Goal: Task Accomplishment & Management: Use online tool/utility

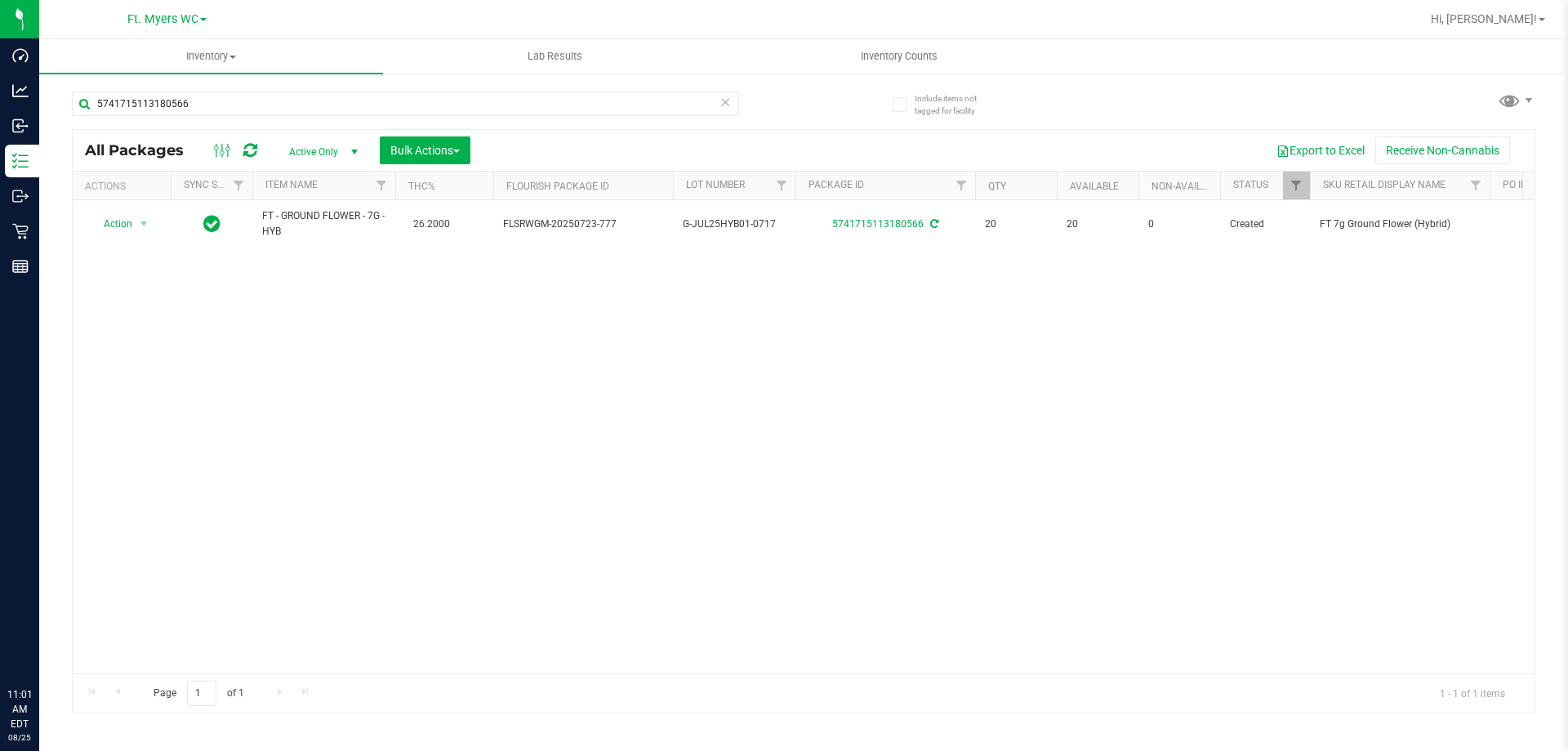
click at [203, 101] on input "5741715113180566" at bounding box center [405, 104] width 668 height 24
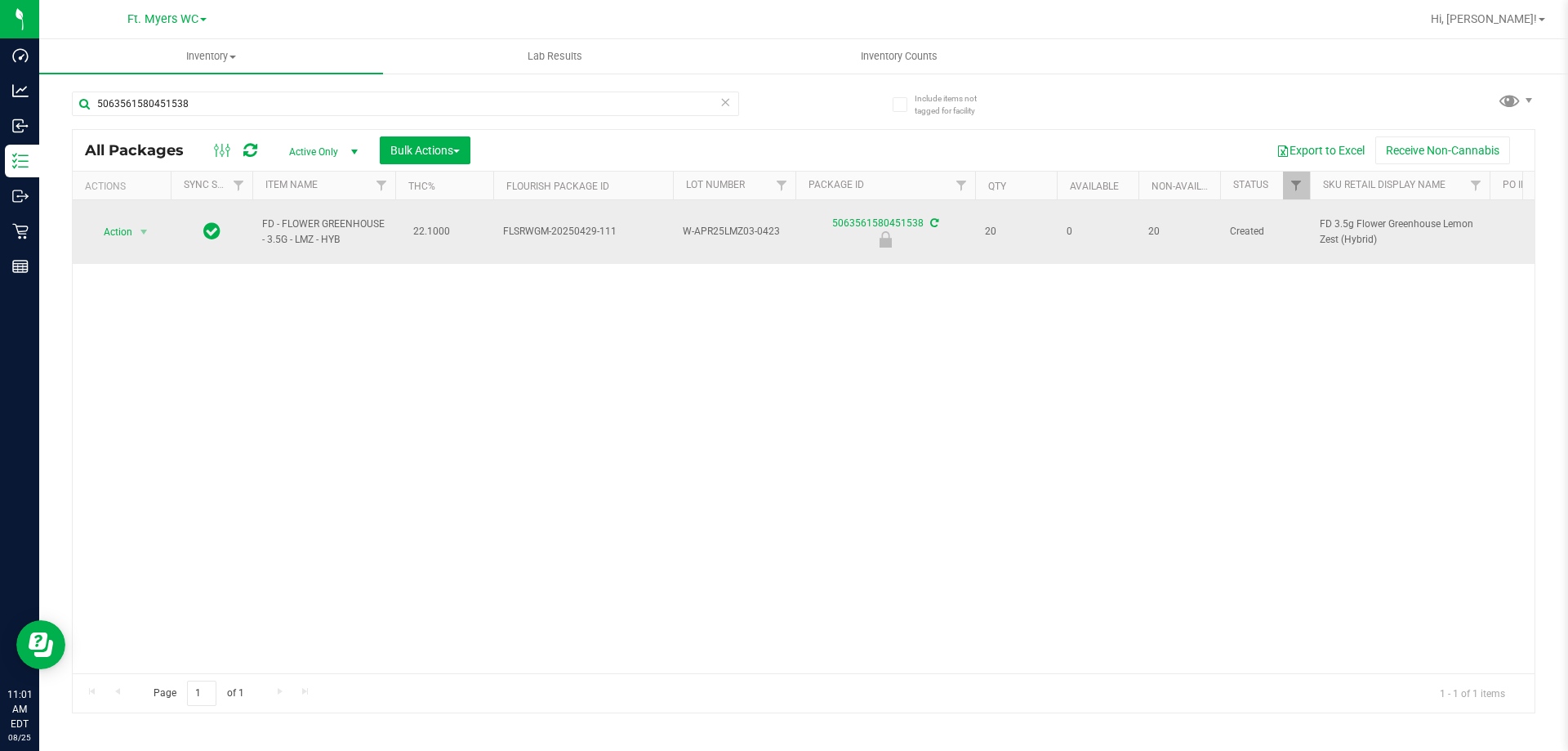
type input "5063561580451538"
click at [117, 232] on span "Action" at bounding box center [111, 232] width 44 height 23
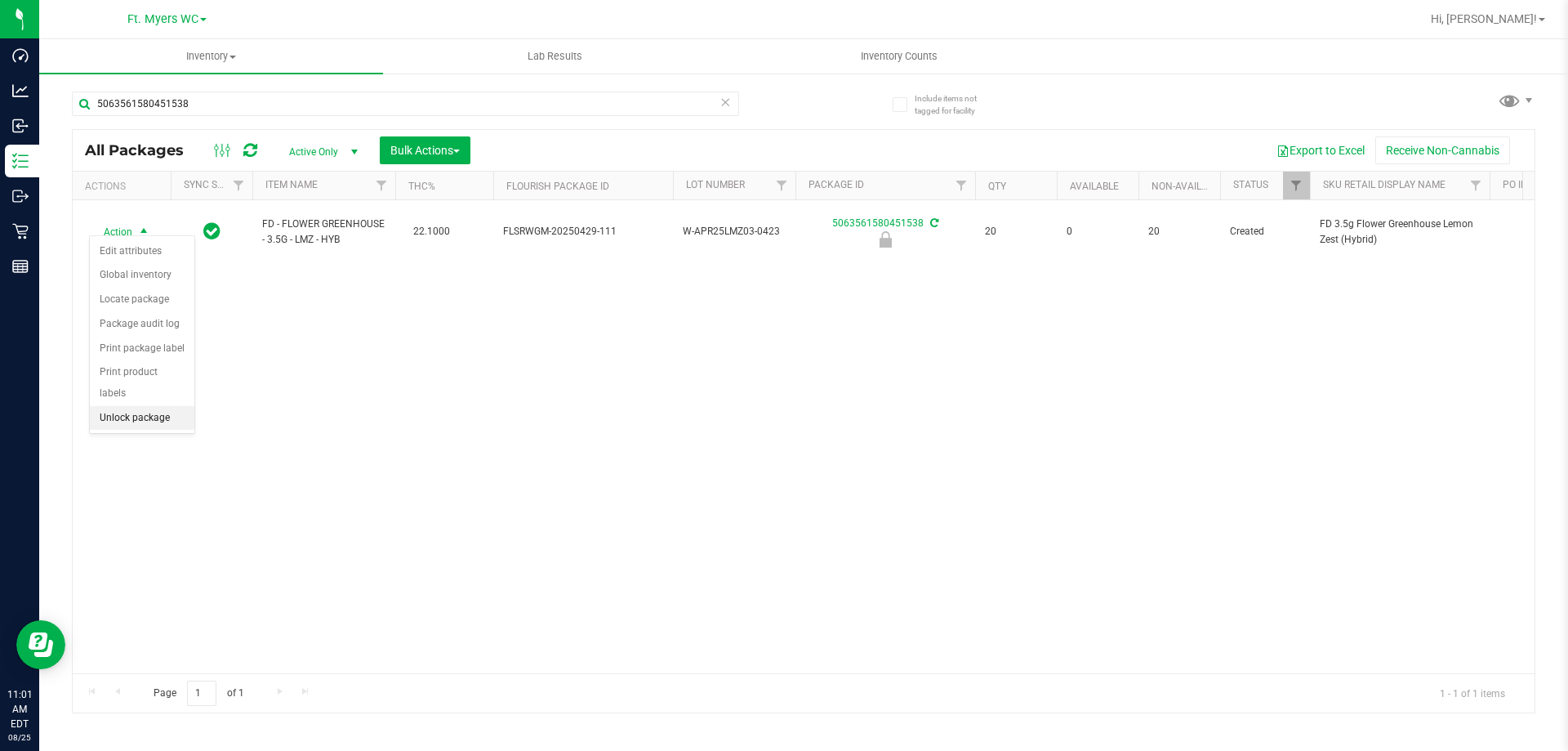
click at [105, 406] on li "Unlock package" at bounding box center [142, 418] width 105 height 24
click at [726, 102] on icon at bounding box center [725, 101] width 11 height 20
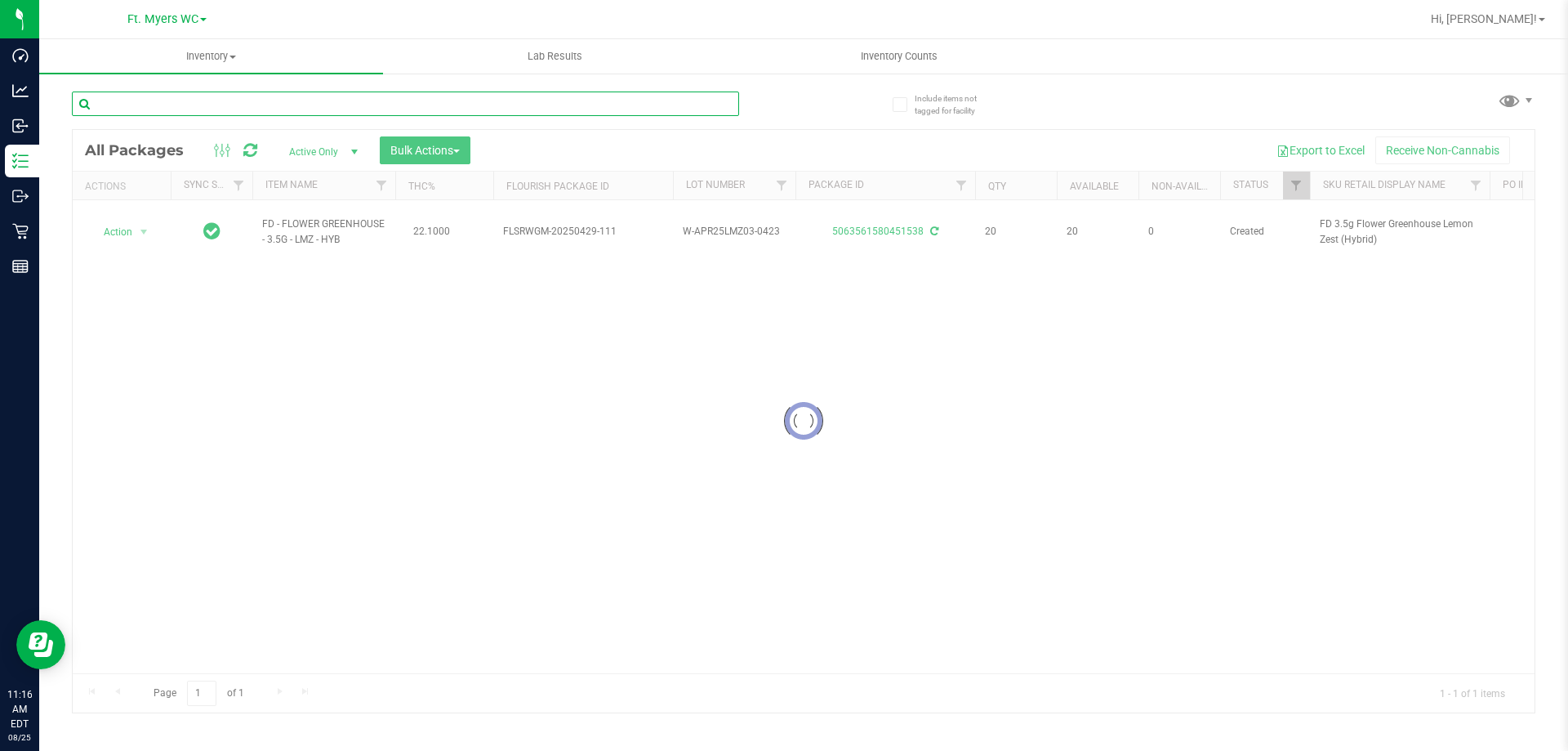
drag, startPoint x: 671, startPoint y: 102, endPoint x: 681, endPoint y: 94, distance: 12.8
click at [671, 99] on input "text" at bounding box center [405, 104] width 668 height 24
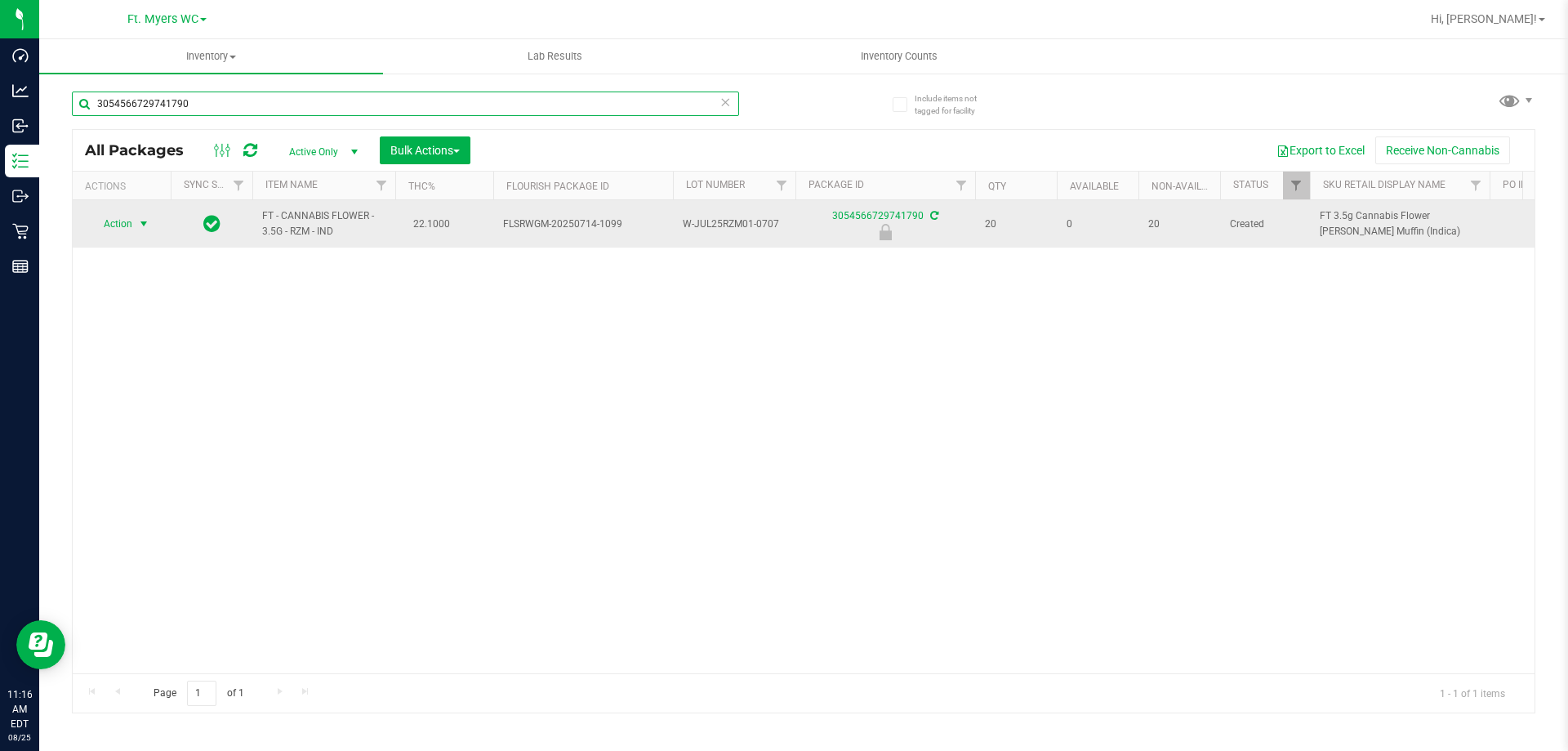
type input "3054566729741790"
click at [141, 215] on span "select" at bounding box center [145, 223] width 21 height 23
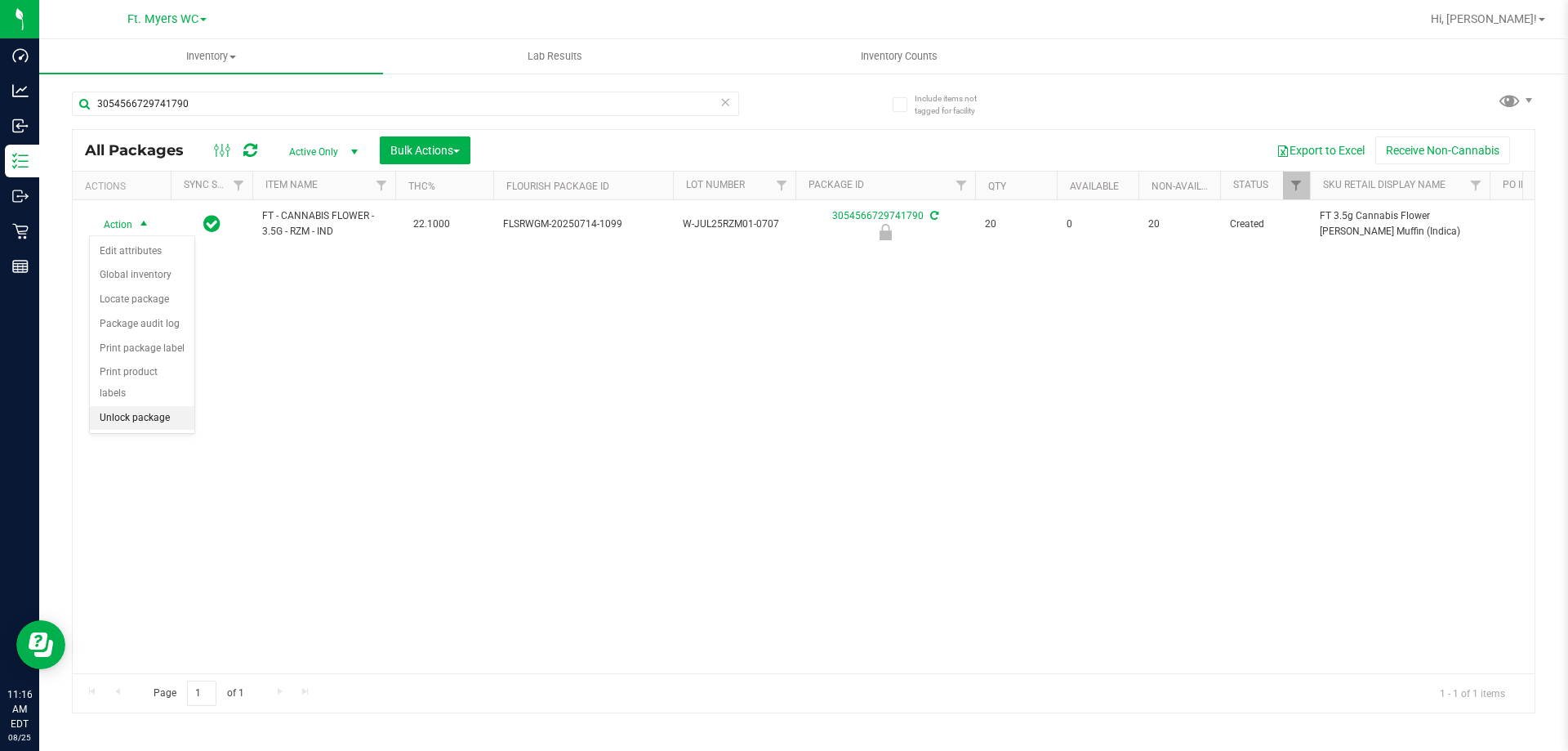
click at [134, 406] on li "Unlock package" at bounding box center [142, 418] width 105 height 24
click at [723, 107] on icon at bounding box center [725, 101] width 11 height 20
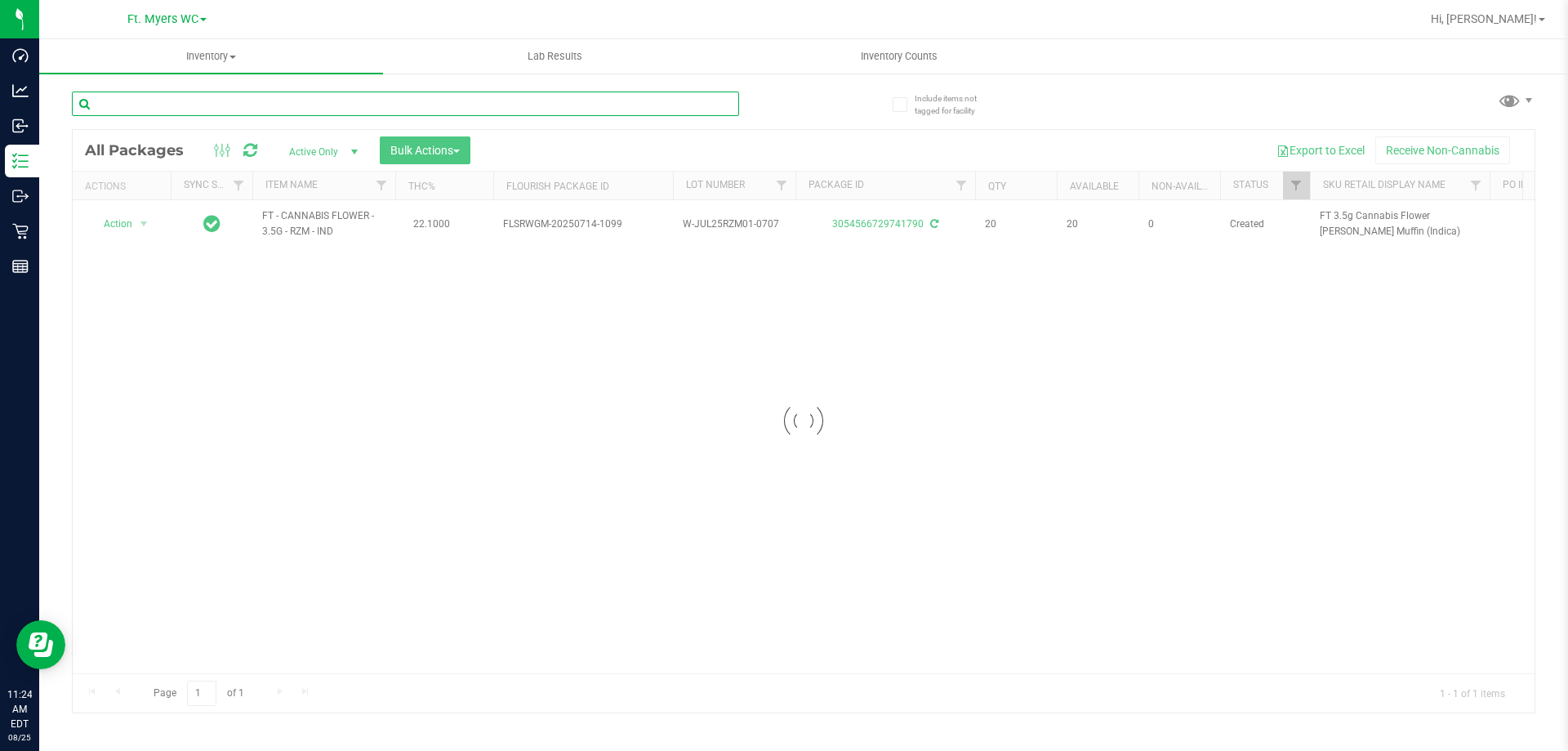
click at [545, 104] on input "text" at bounding box center [405, 104] width 668 height 24
type input "5404927626628477"
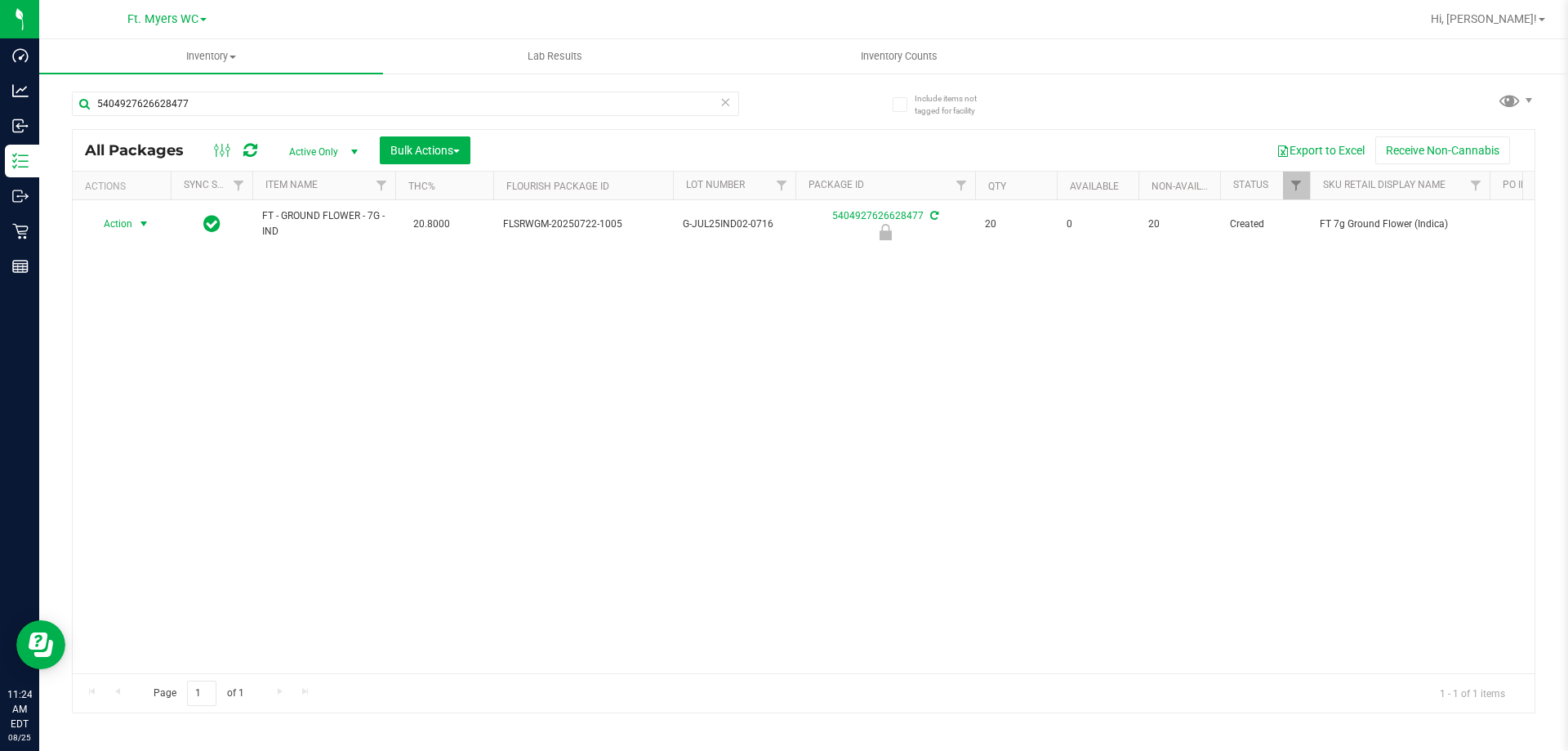
click at [123, 229] on span "Action" at bounding box center [111, 223] width 44 height 23
click at [111, 406] on li "Unlock package" at bounding box center [142, 418] width 105 height 24
click at [191, 92] on input "5404927626628477" at bounding box center [405, 104] width 668 height 24
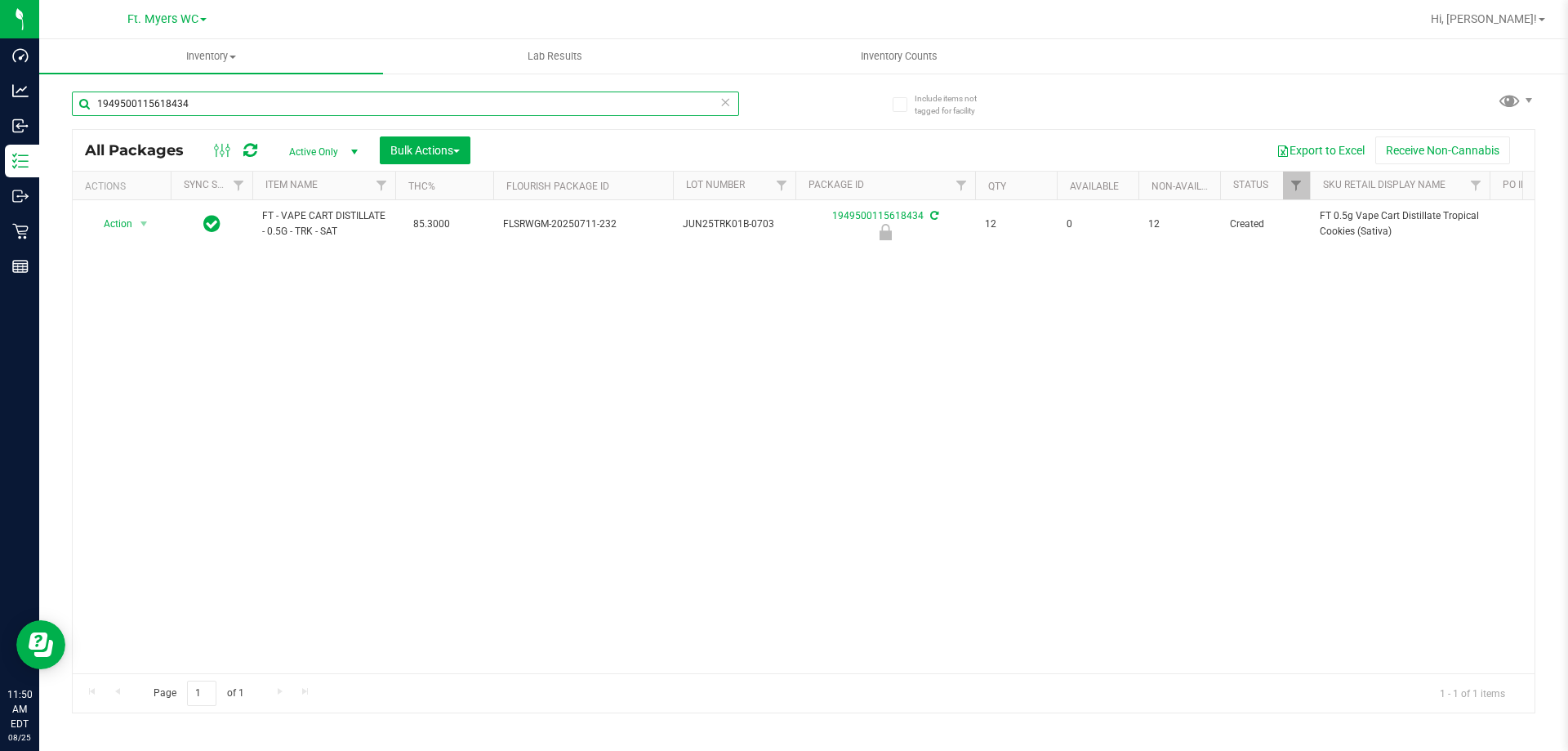
click at [255, 107] on input "1949500115618434" at bounding box center [405, 104] width 668 height 24
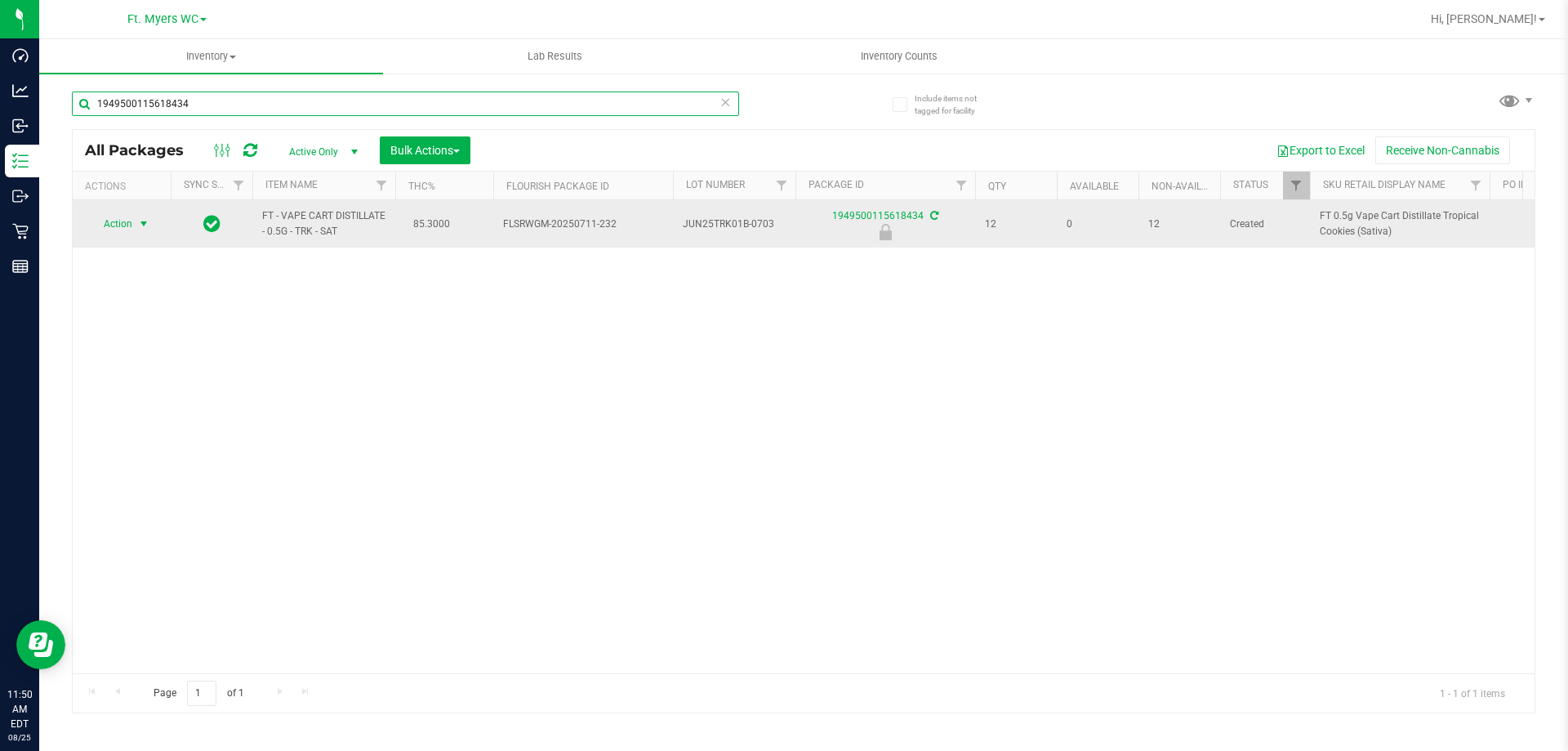
type input "1949500115618434"
click at [121, 221] on span "Action" at bounding box center [111, 223] width 44 height 23
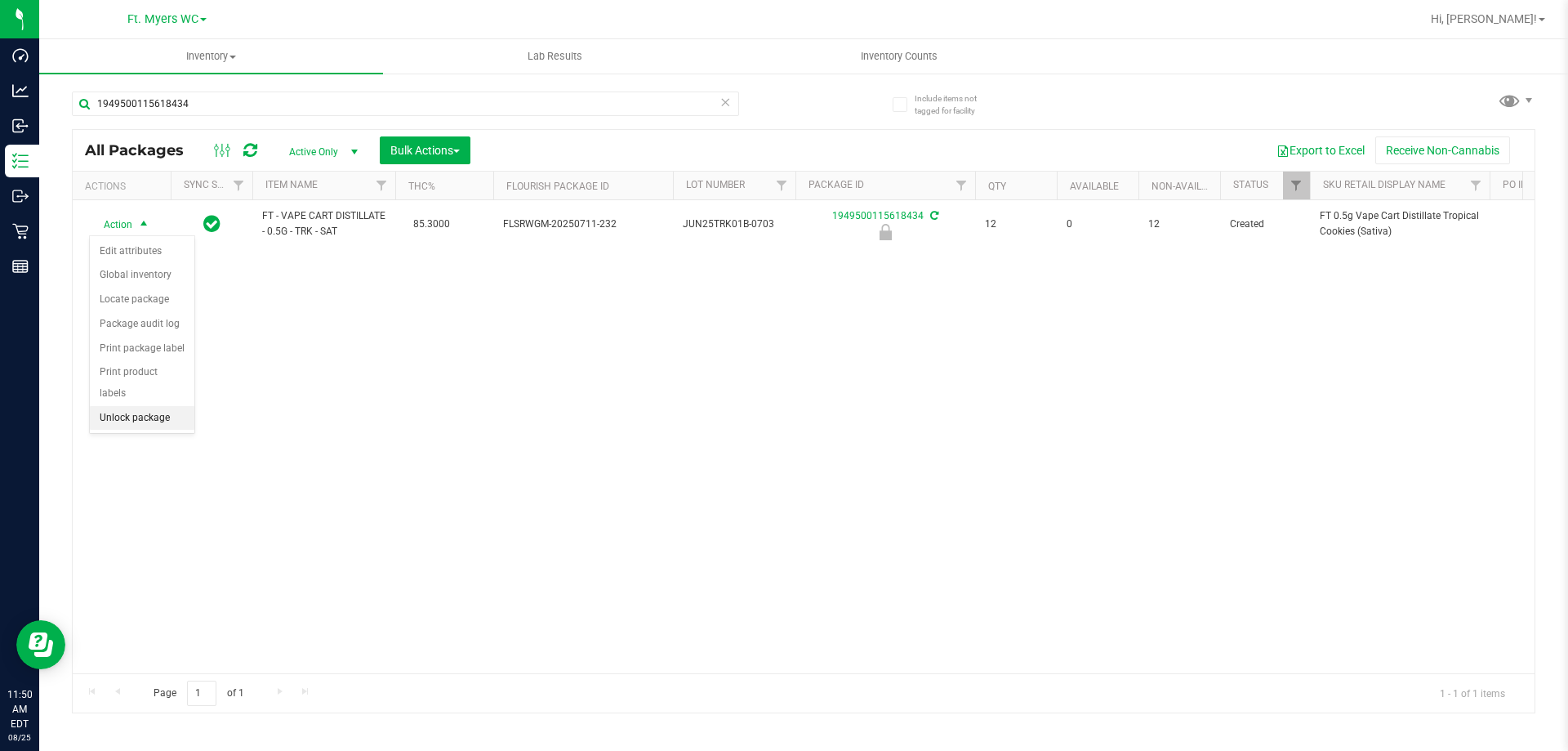
click at [112, 406] on li "Unlock package" at bounding box center [142, 418] width 105 height 24
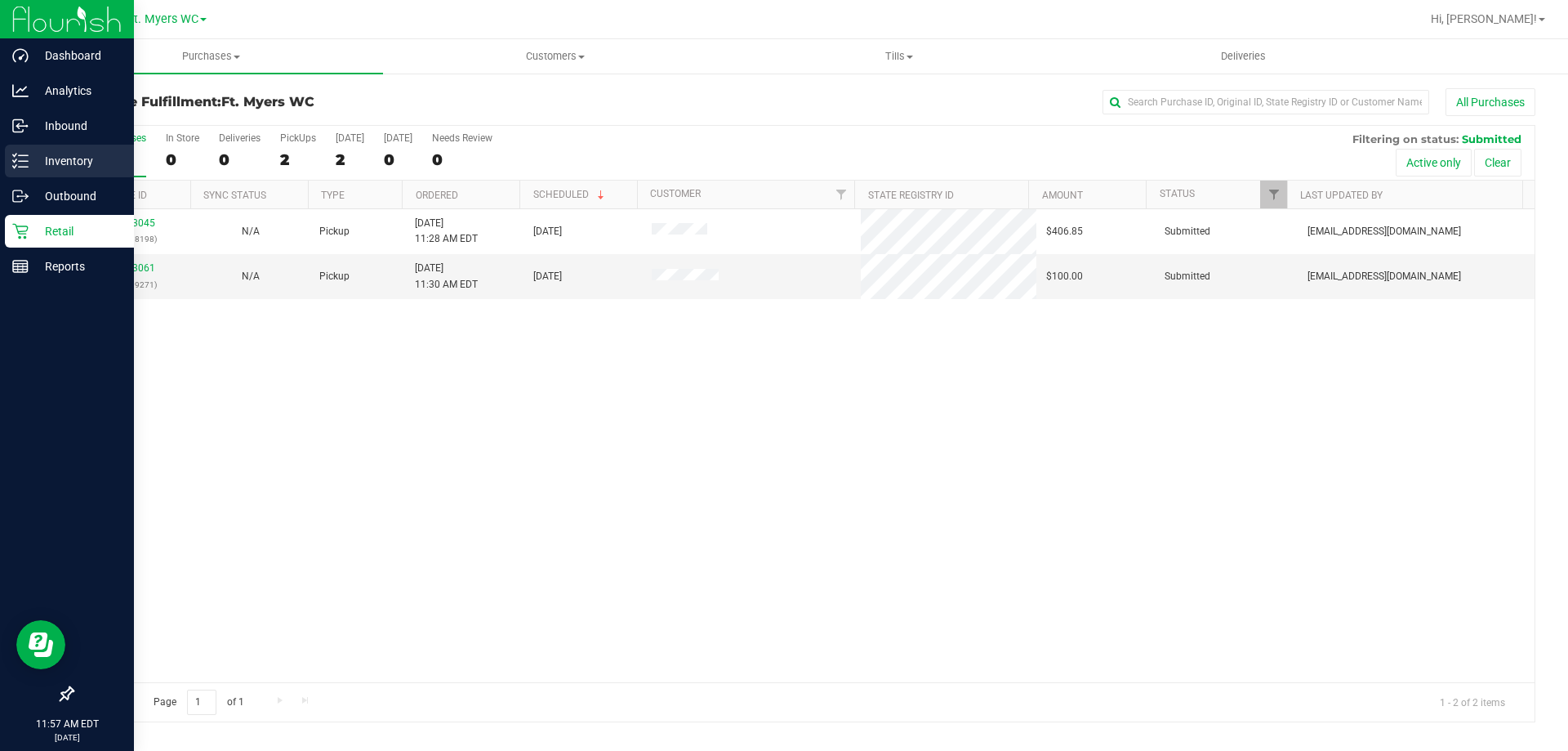
click at [48, 162] on p "Inventory" at bounding box center [77, 161] width 98 height 20
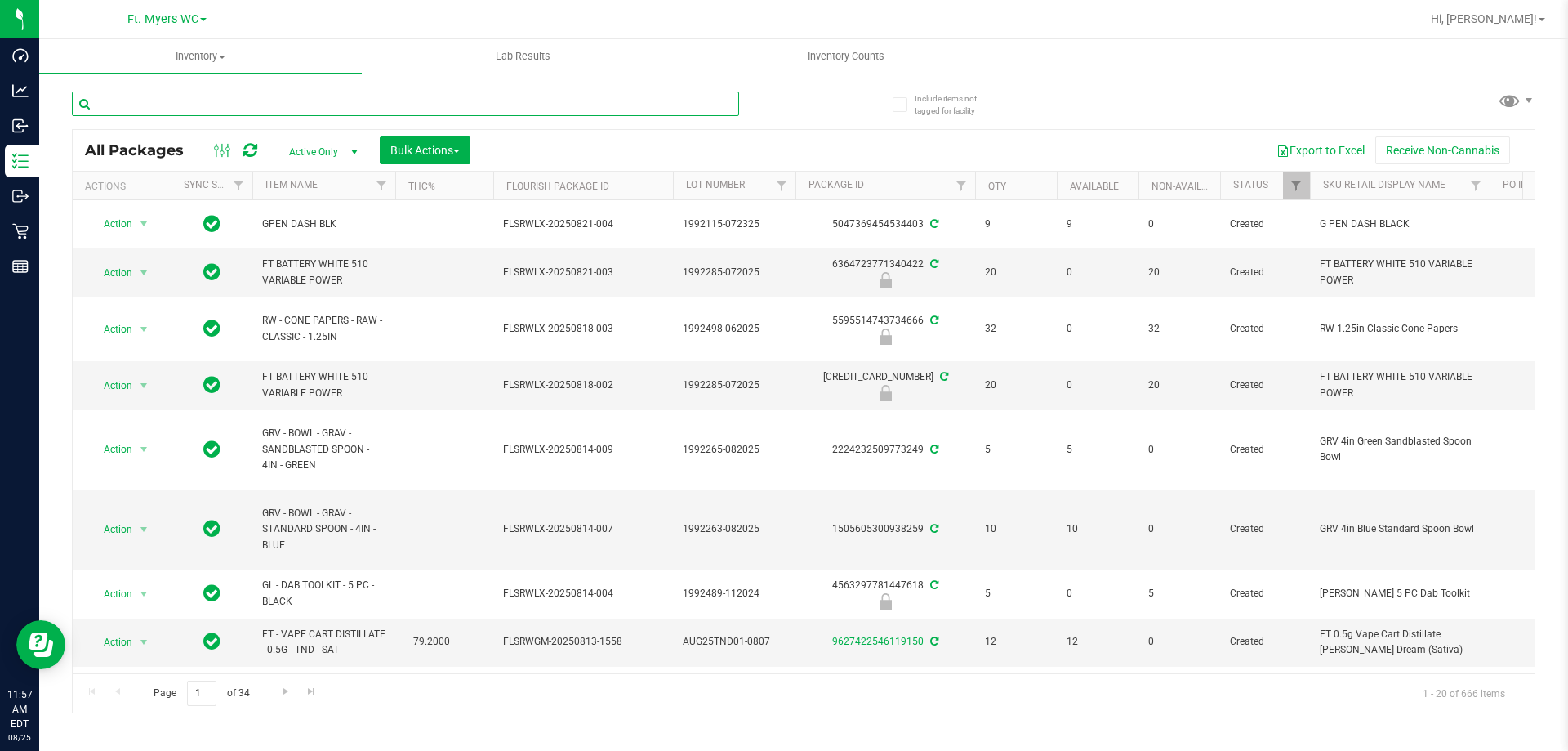
click at [120, 106] on input "text" at bounding box center [405, 104] width 668 height 24
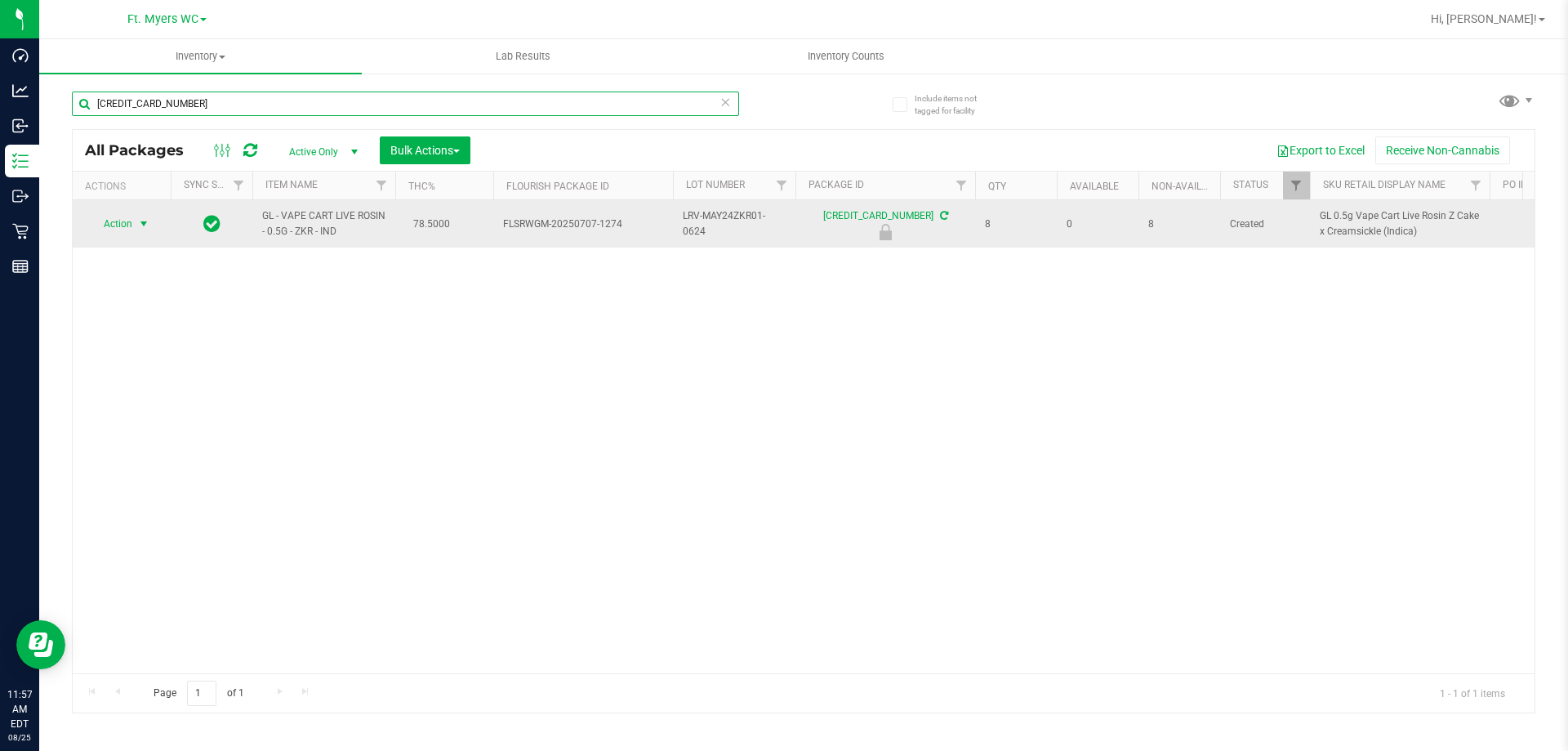
type input "4979819390668780"
click at [122, 216] on span "Action" at bounding box center [111, 223] width 44 height 23
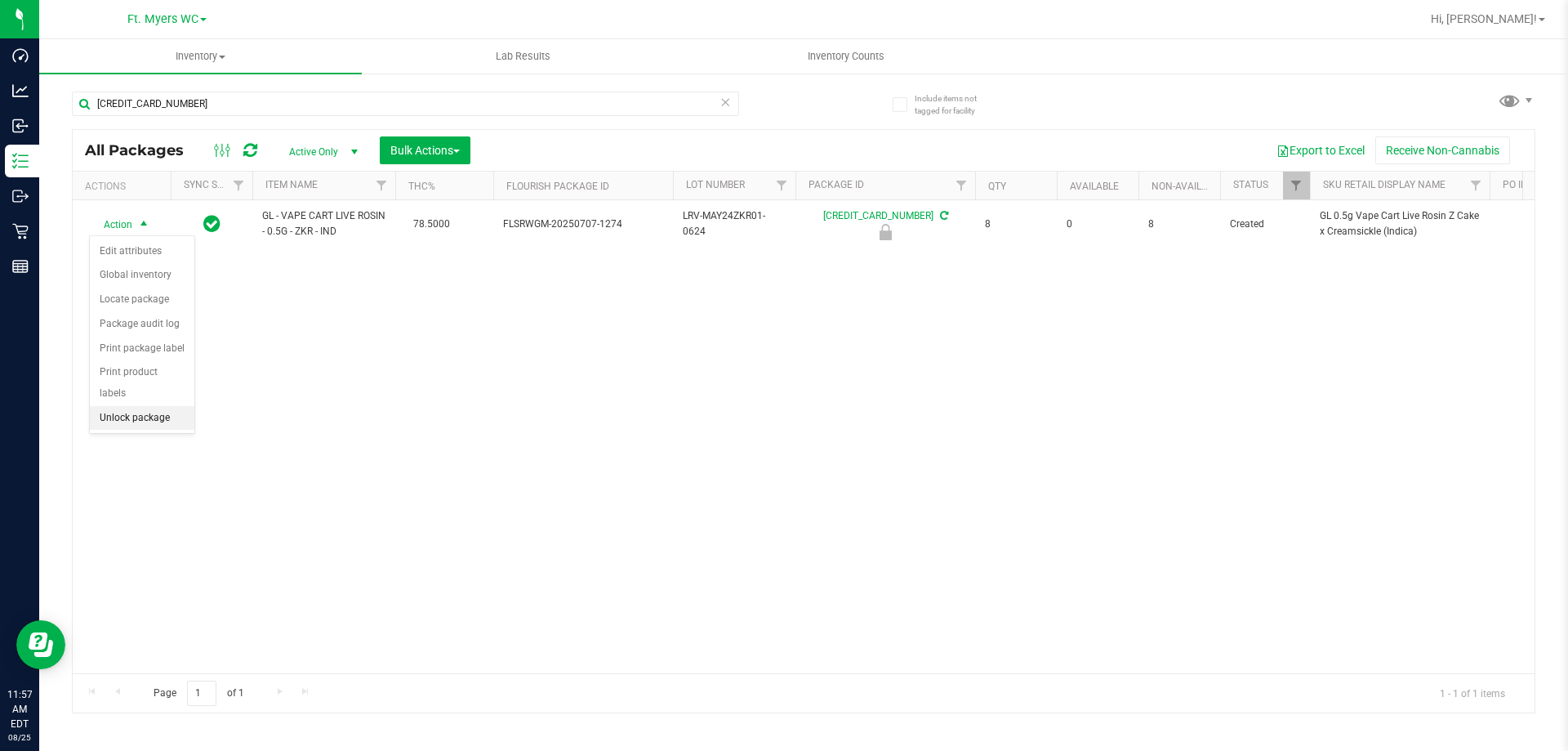
click at [132, 406] on li "Unlock package" at bounding box center [142, 418] width 105 height 24
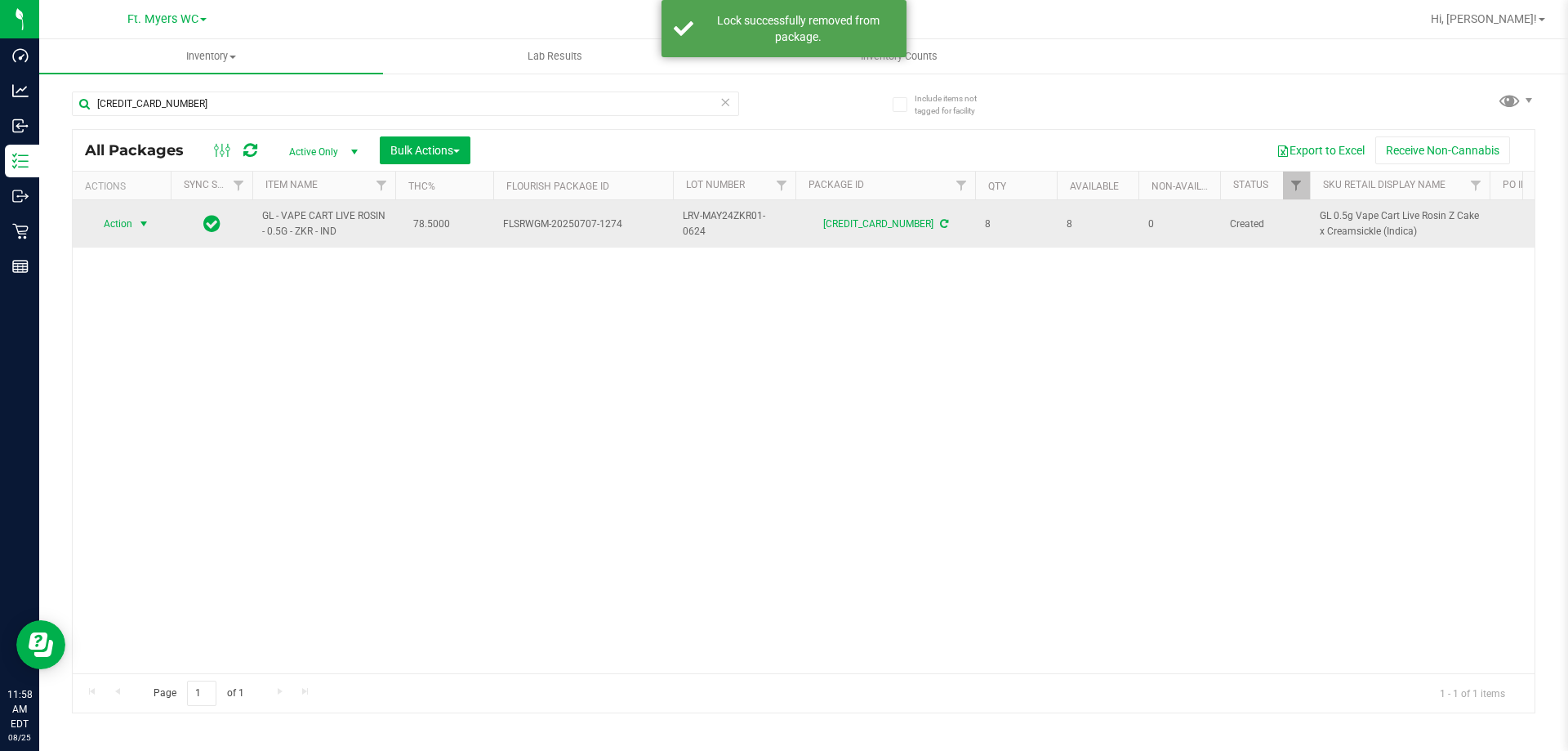
click at [128, 224] on span "Action" at bounding box center [111, 223] width 44 height 23
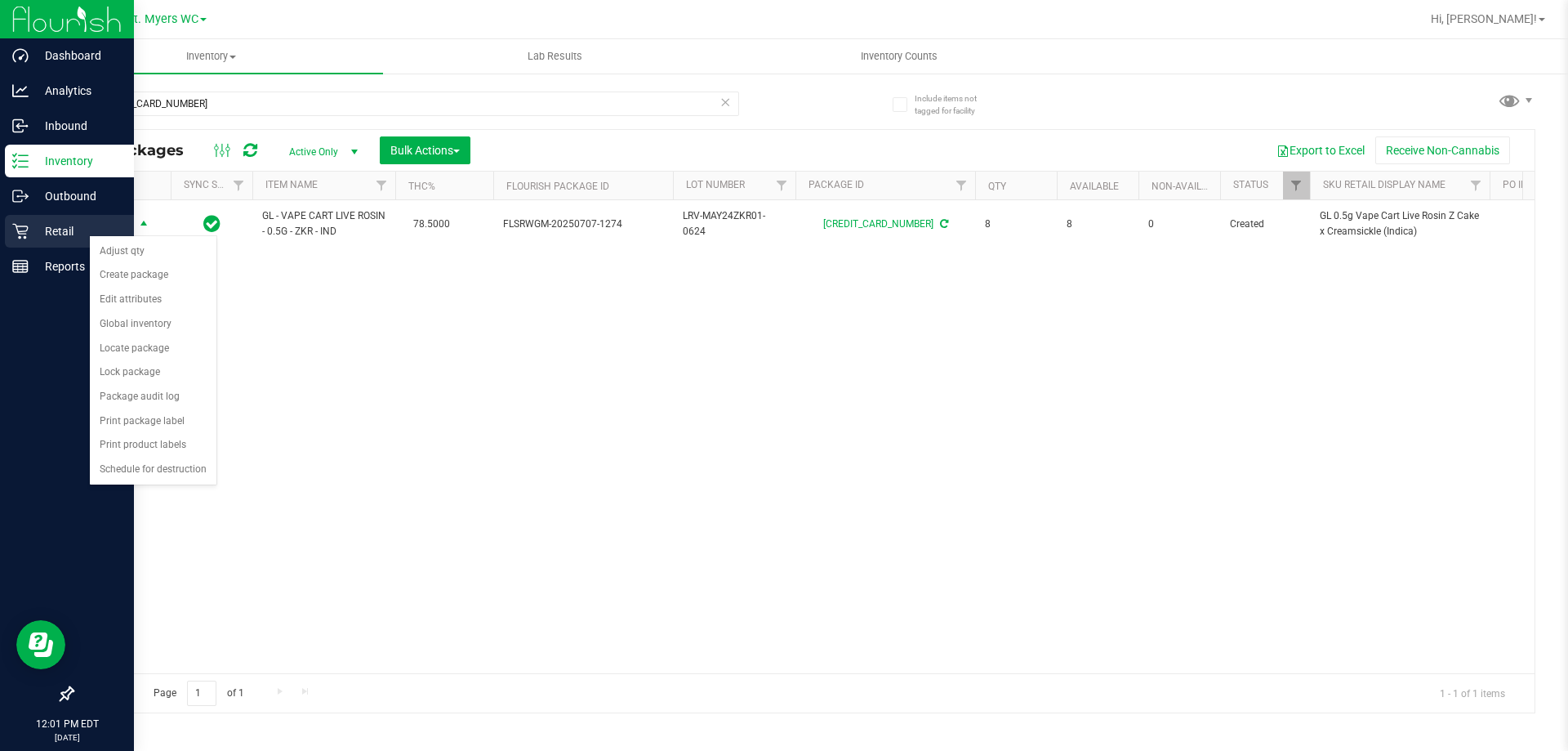
click at [75, 224] on p "Retail" at bounding box center [77, 231] width 98 height 20
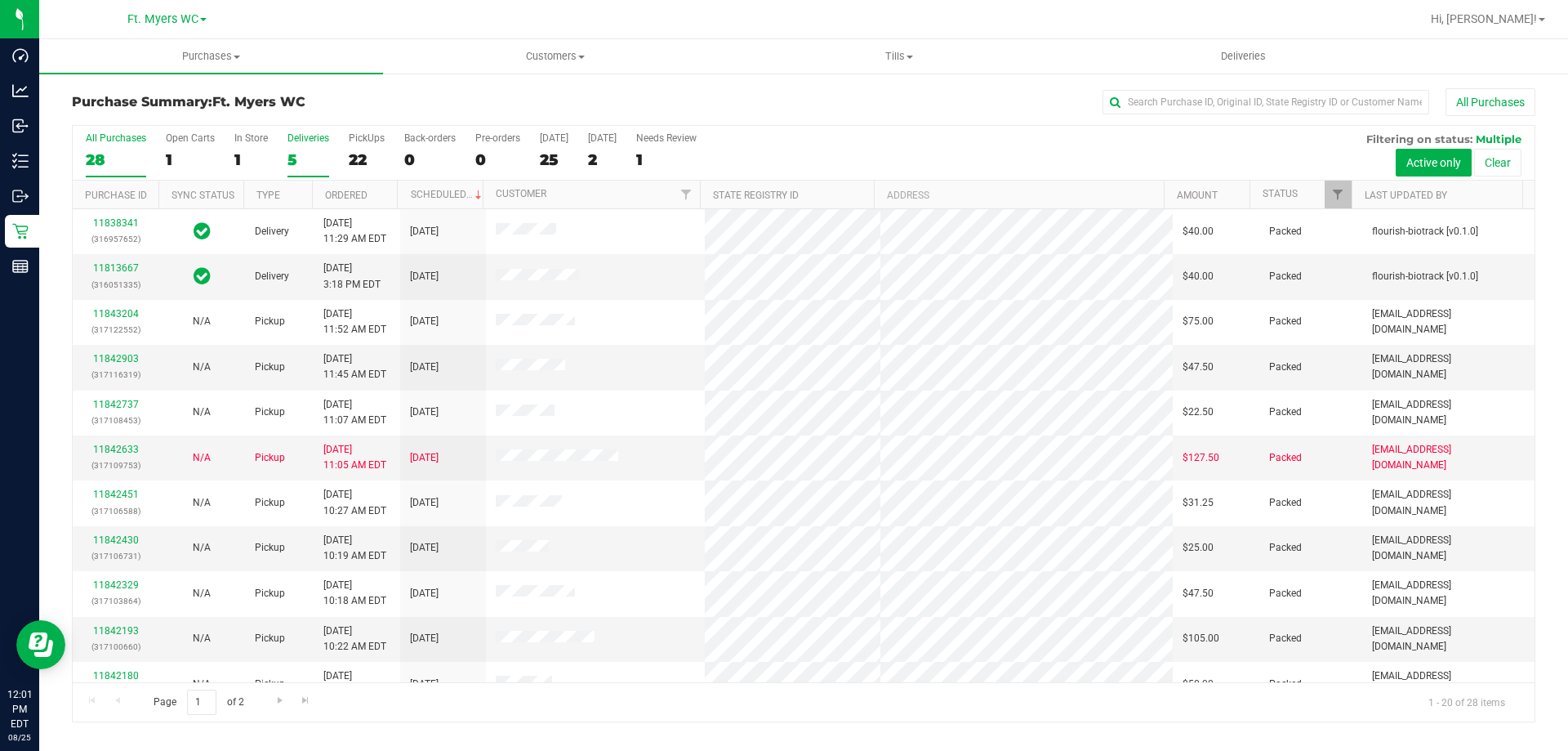
click at [297, 149] on label "Deliveries 5" at bounding box center [308, 155] width 42 height 45
click at [0, 0] on input "Deliveries 5" at bounding box center [0, 0] width 0 height 0
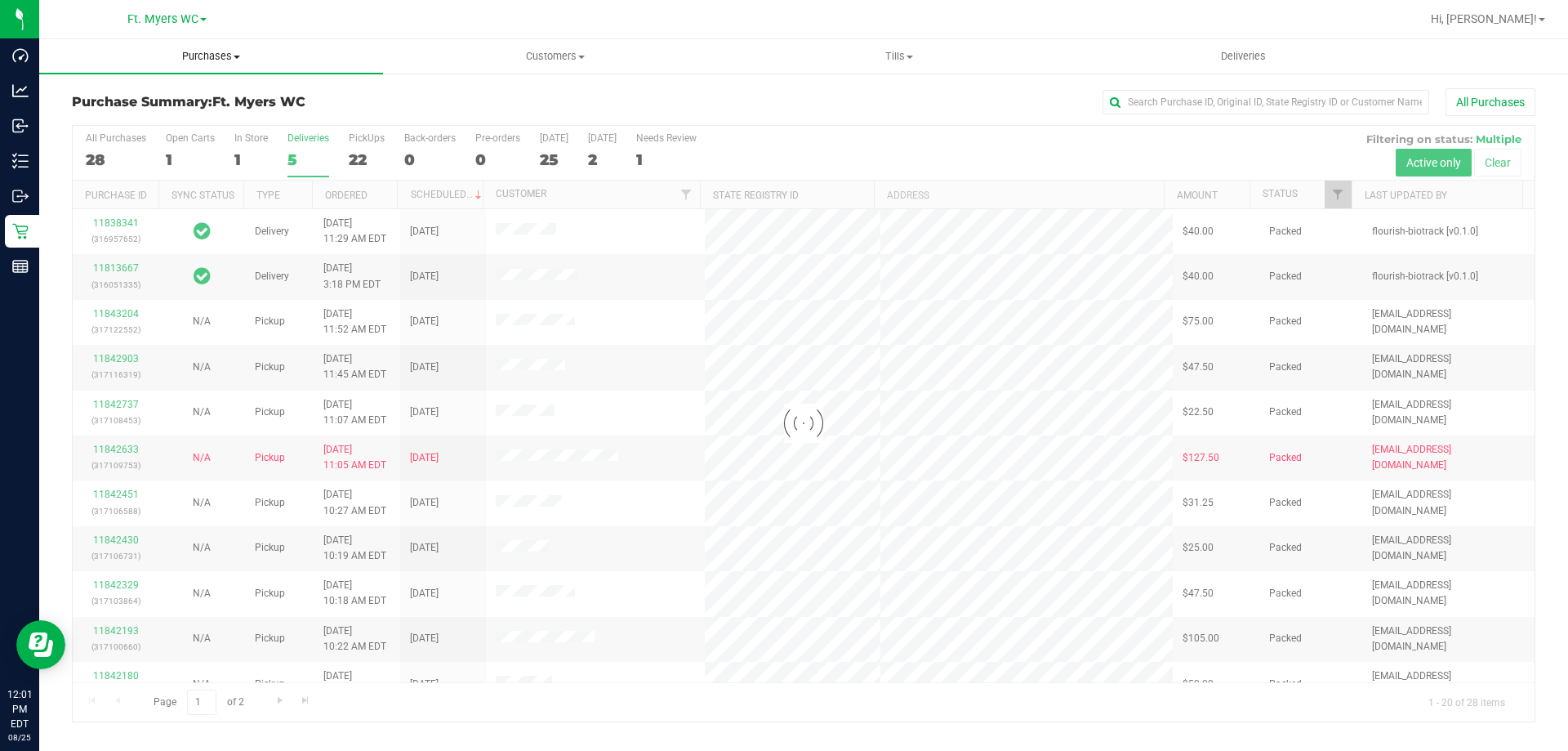
click at [229, 61] on span "Purchases" at bounding box center [210, 56] width 344 height 15
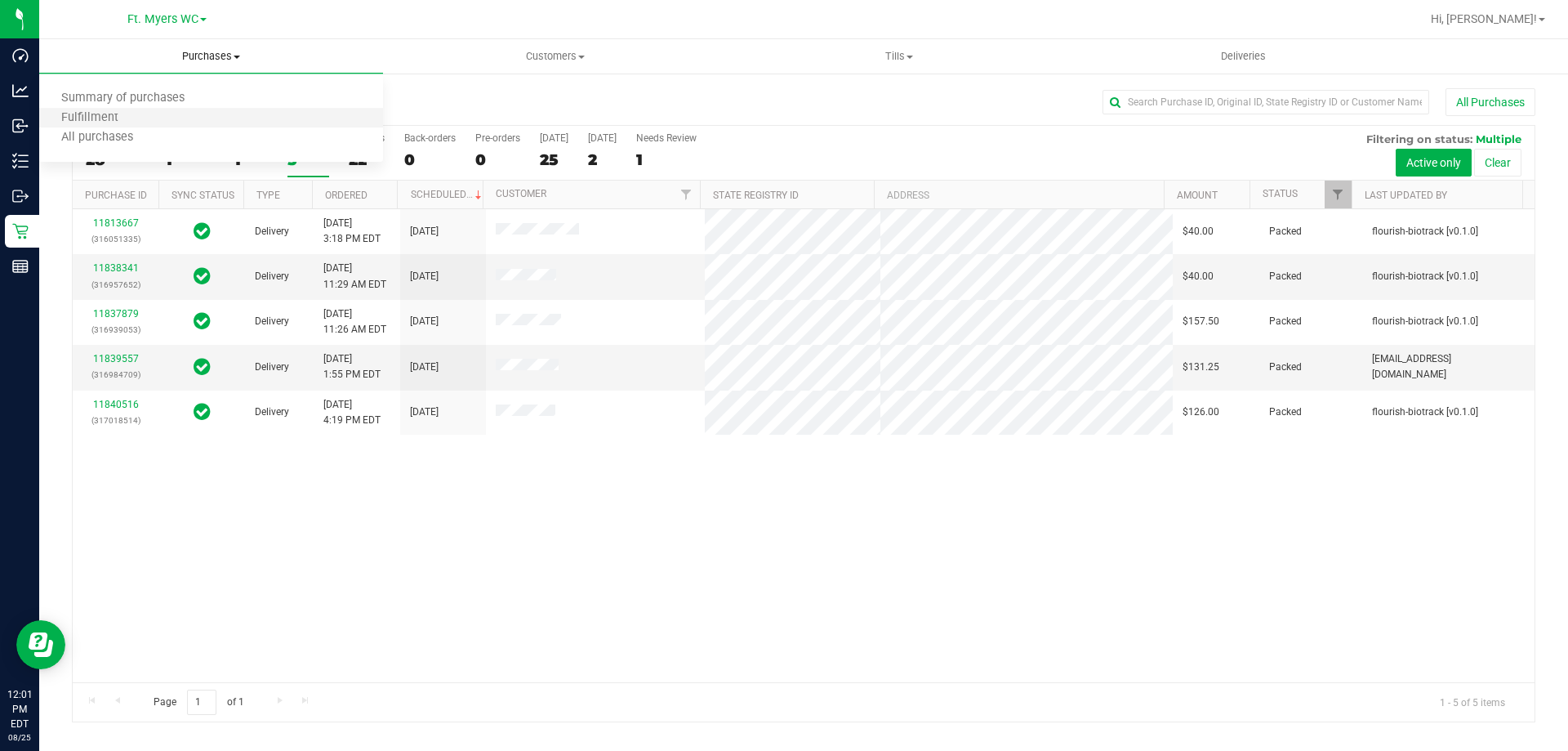
click at [152, 126] on li "Fulfillment" at bounding box center [210, 118] width 344 height 20
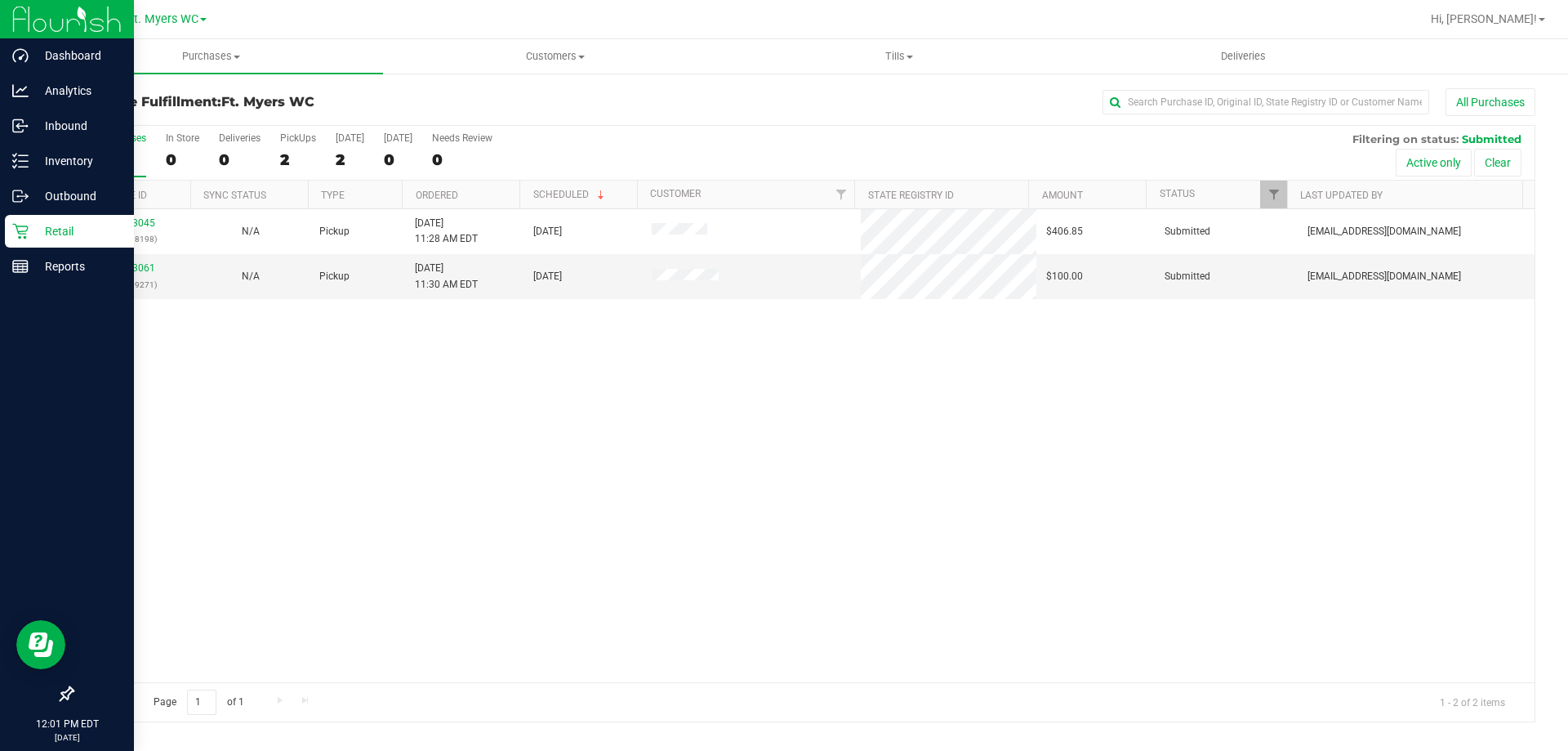
click at [11, 228] on div "Retail" at bounding box center [69, 231] width 129 height 33
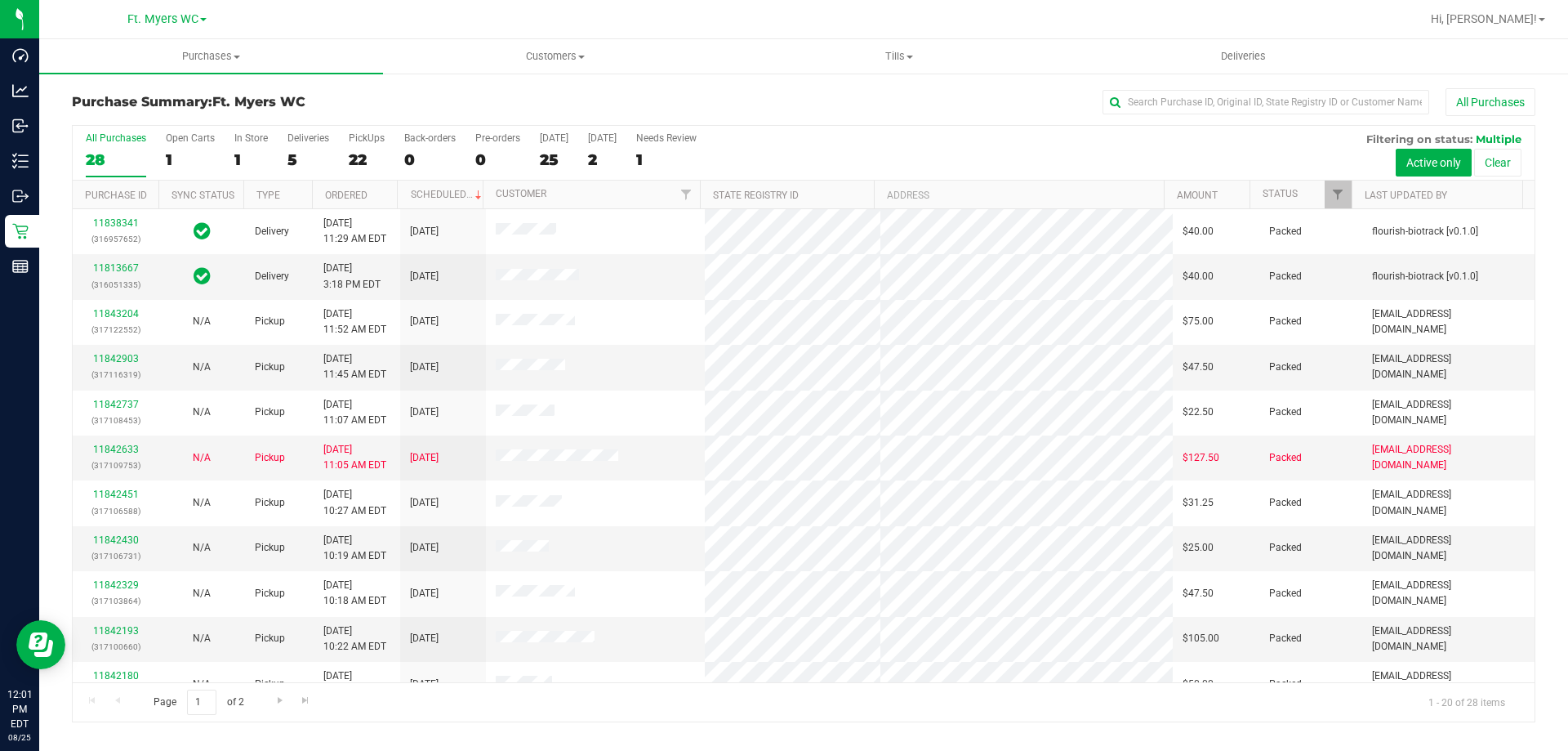
click at [310, 146] on label "Deliveries 5" at bounding box center [308, 155] width 42 height 45
click at [0, 0] on input "Deliveries 5" at bounding box center [0, 0] width 0 height 0
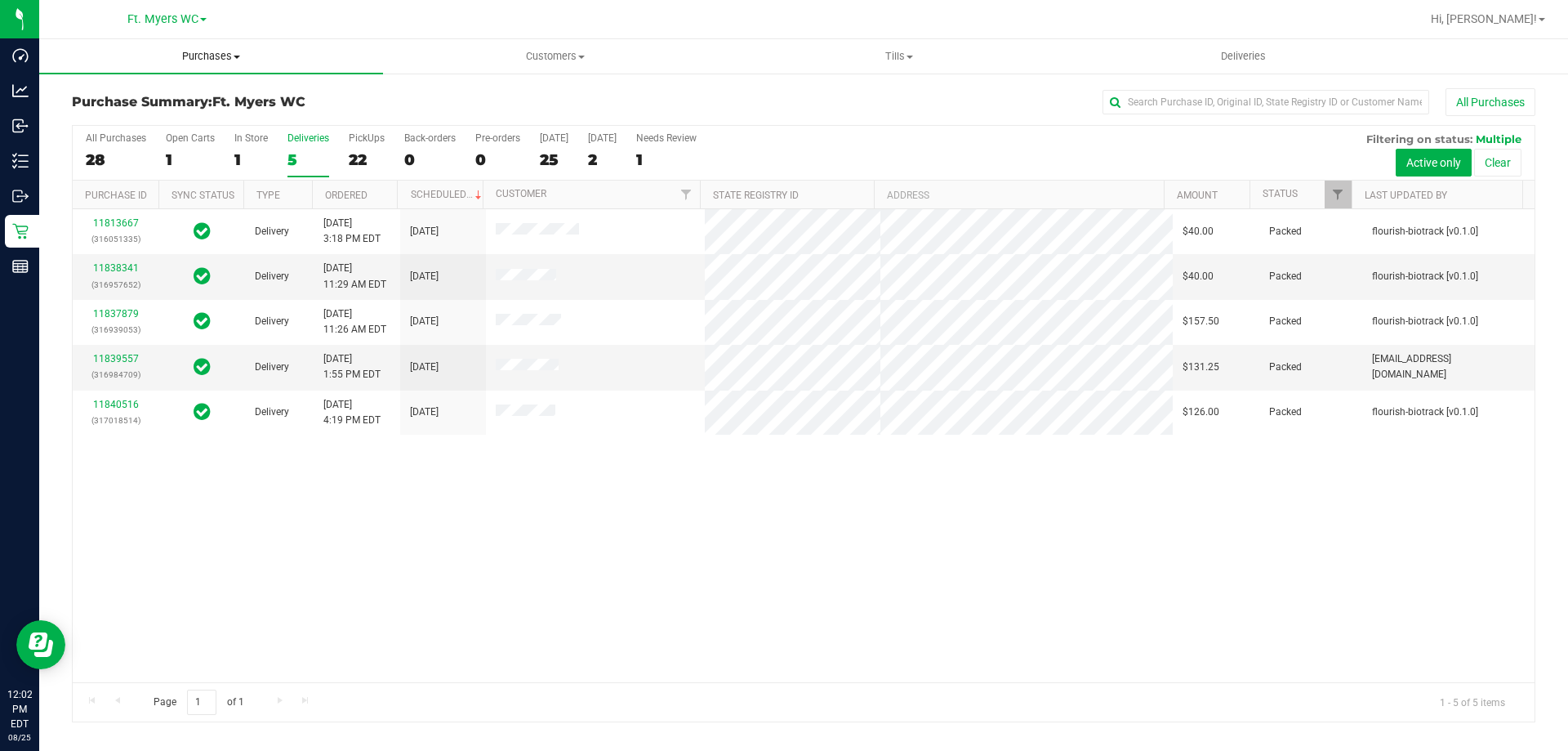
click at [211, 45] on uib-tab-heading "Purchases Summary of purchases Fulfillment All purchases" at bounding box center [210, 56] width 344 height 35
click at [115, 117] on span "Fulfillment" at bounding box center [89, 118] width 101 height 14
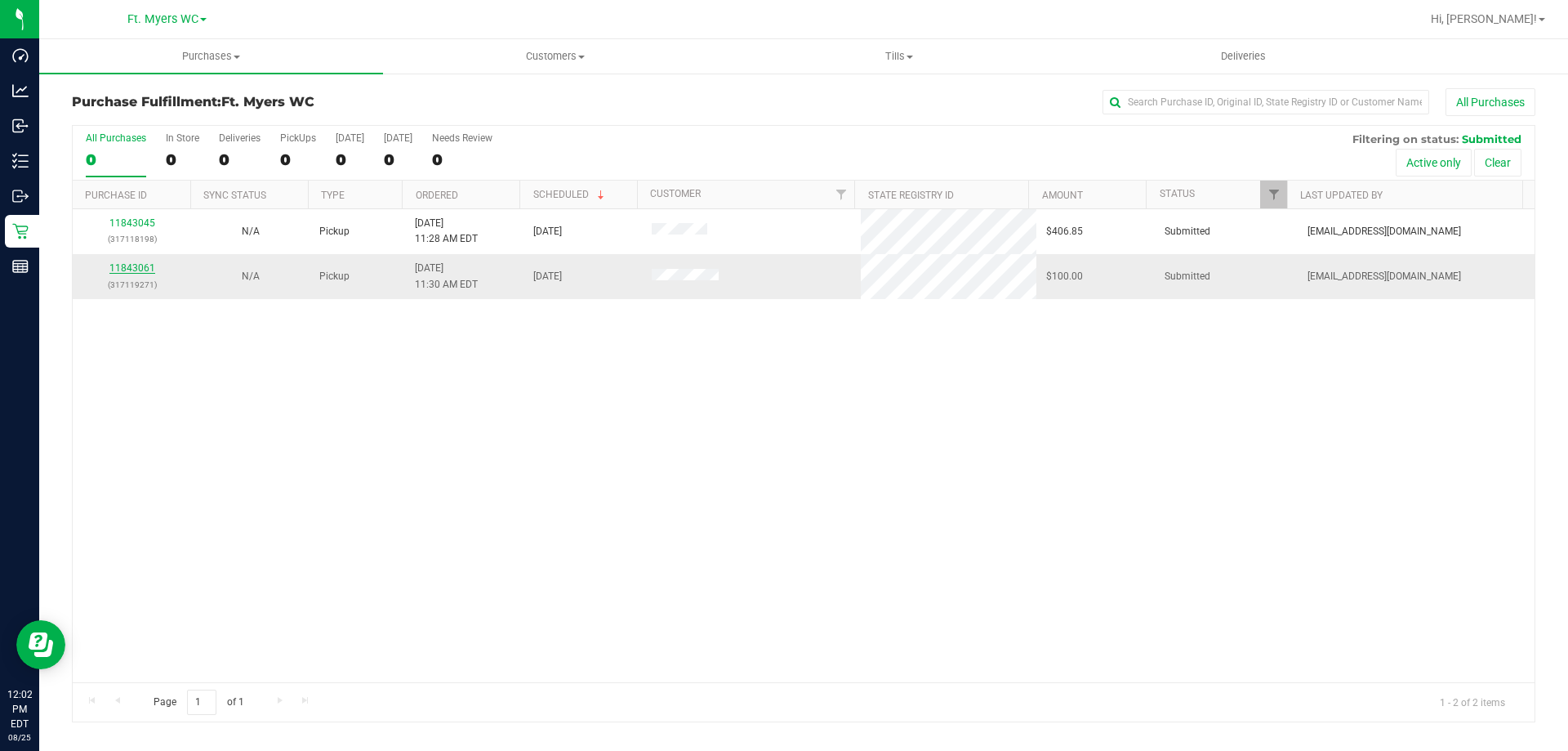
click at [123, 273] on link "11843061" at bounding box center [132, 268] width 46 height 11
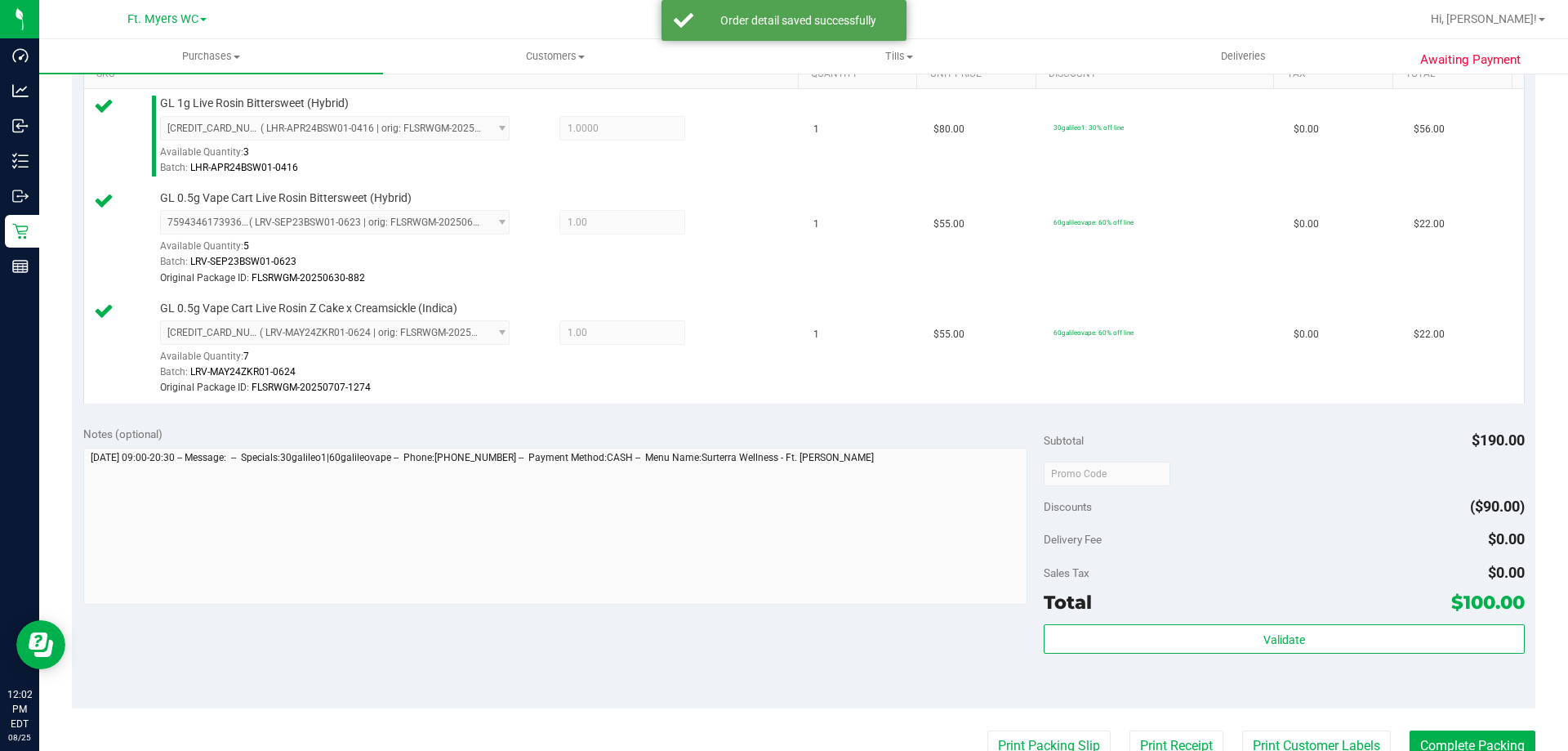
scroll to position [572, 0]
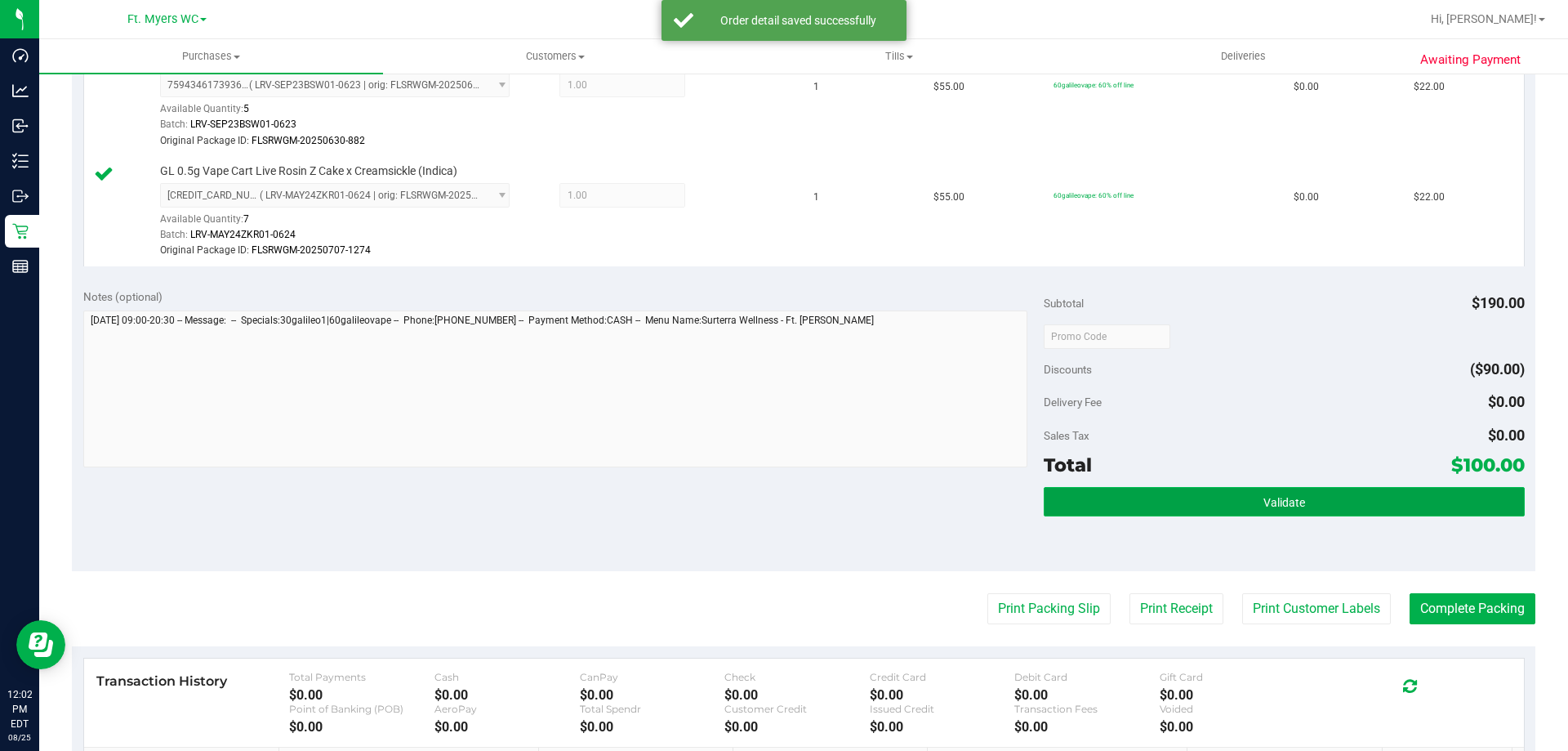
click at [1263, 508] on span "Validate" at bounding box center [1284, 502] width 42 height 13
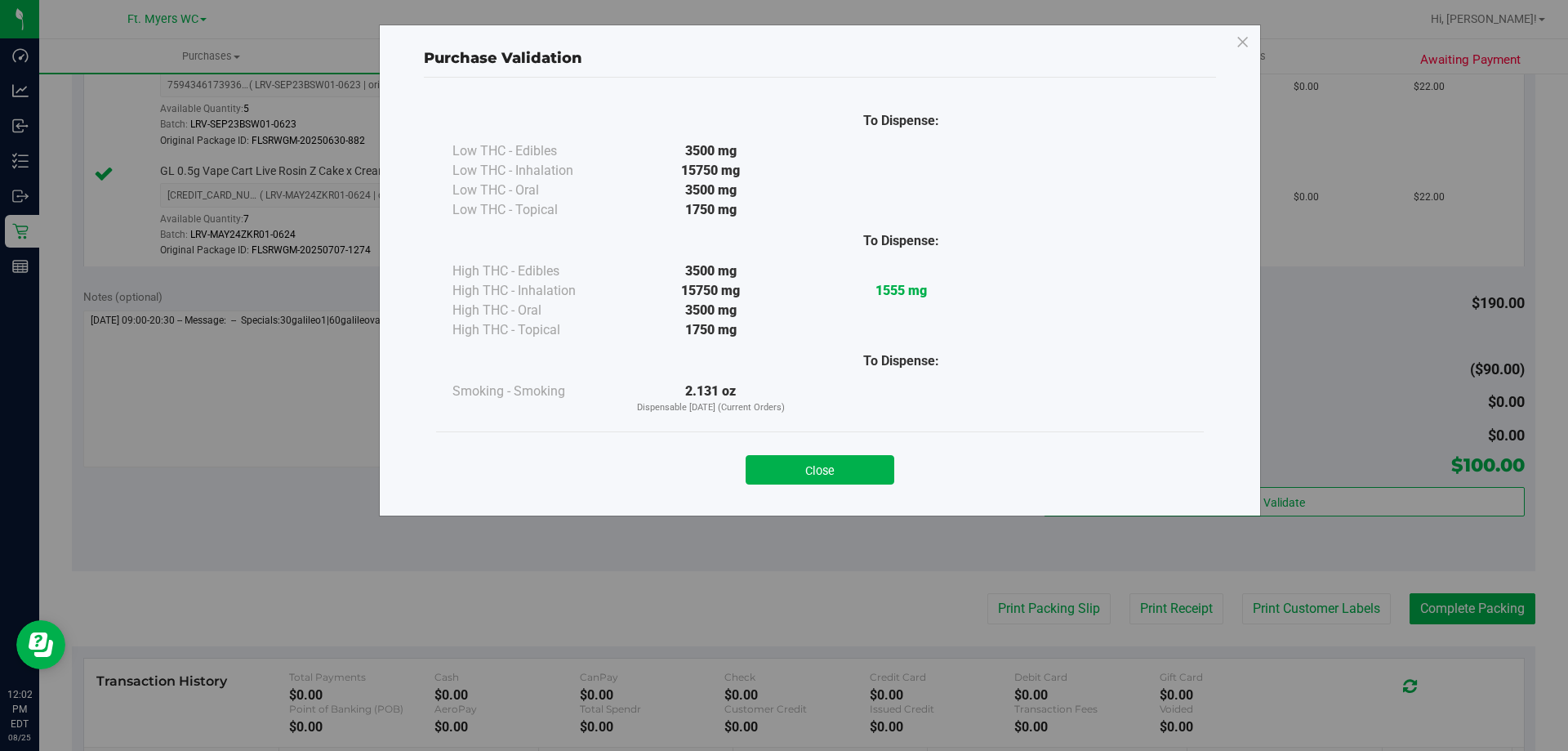
click at [774, 474] on button "Close" at bounding box center [820, 469] width 149 height 29
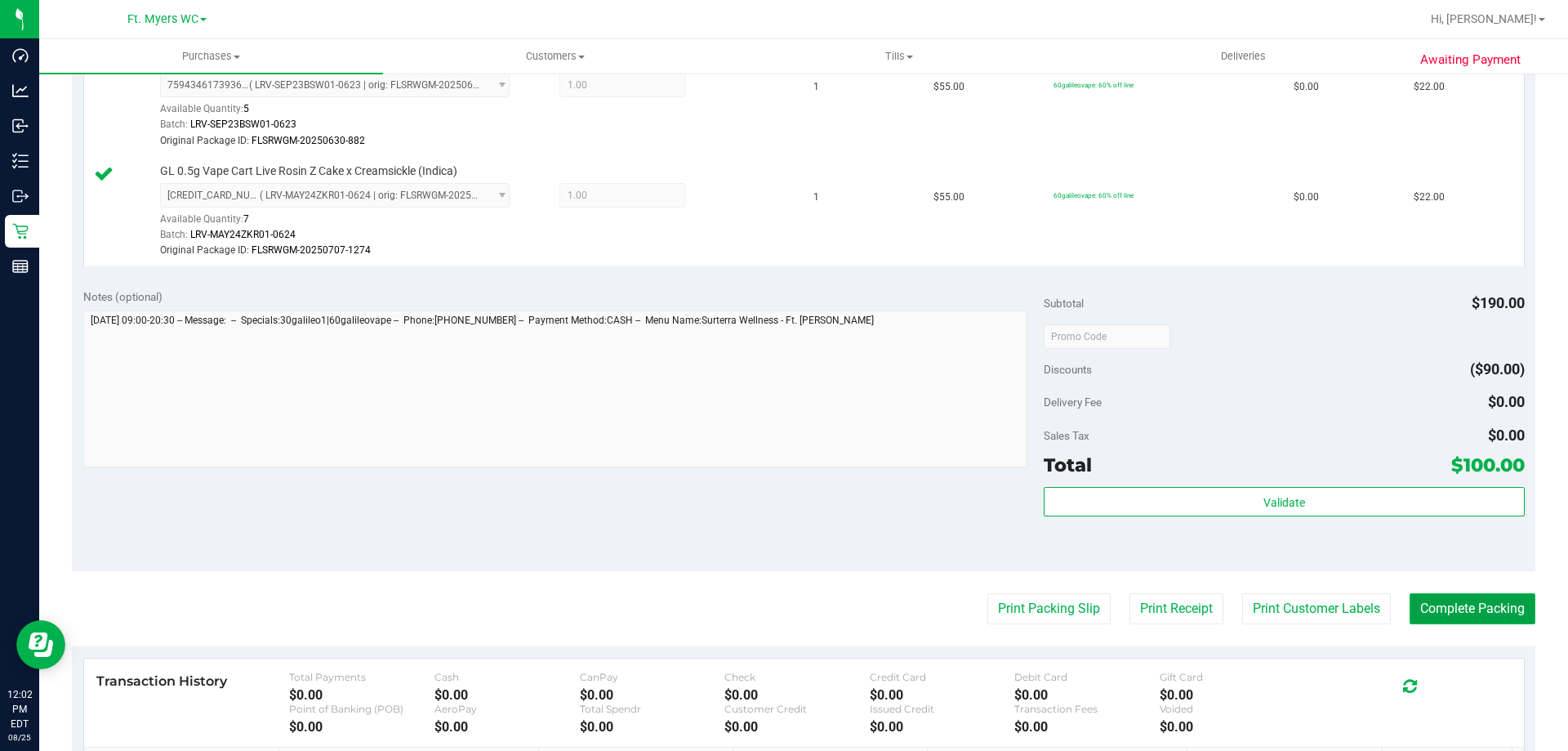
click at [1453, 599] on button "Complete Packing" at bounding box center [1472, 609] width 126 height 31
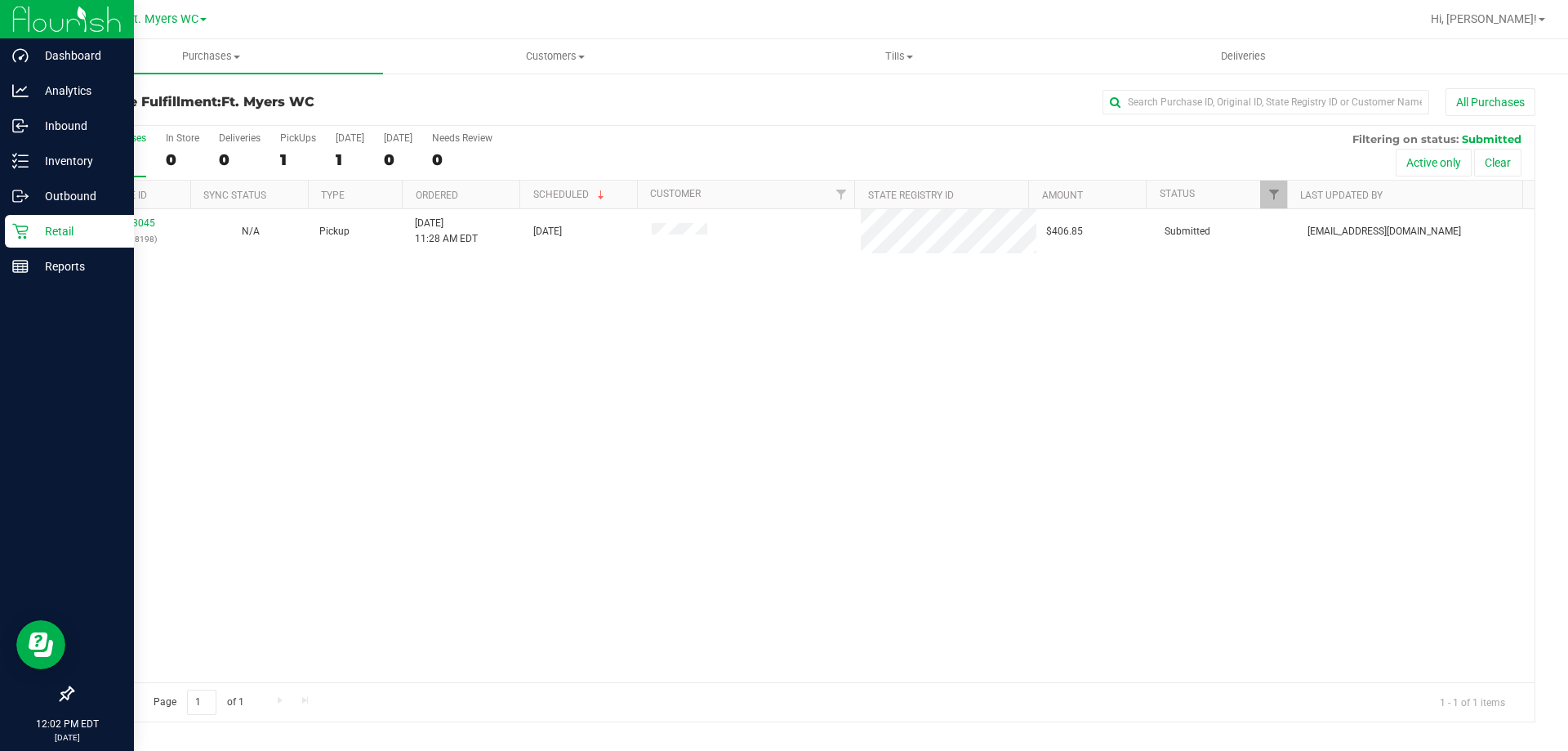
click at [28, 227] on icon at bounding box center [20, 231] width 16 height 16
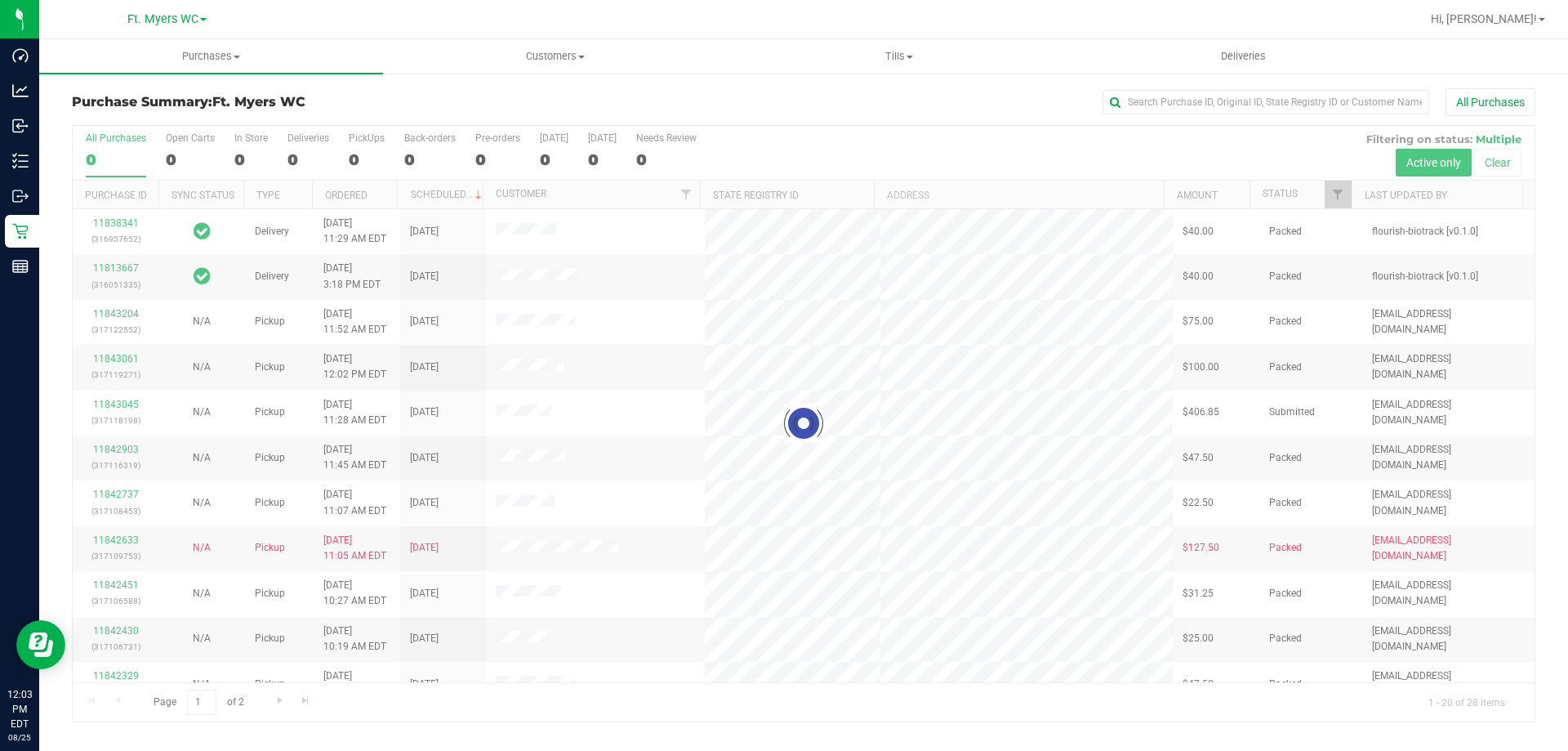
click at [302, 146] on div at bounding box center [803, 424] width 1462 height 596
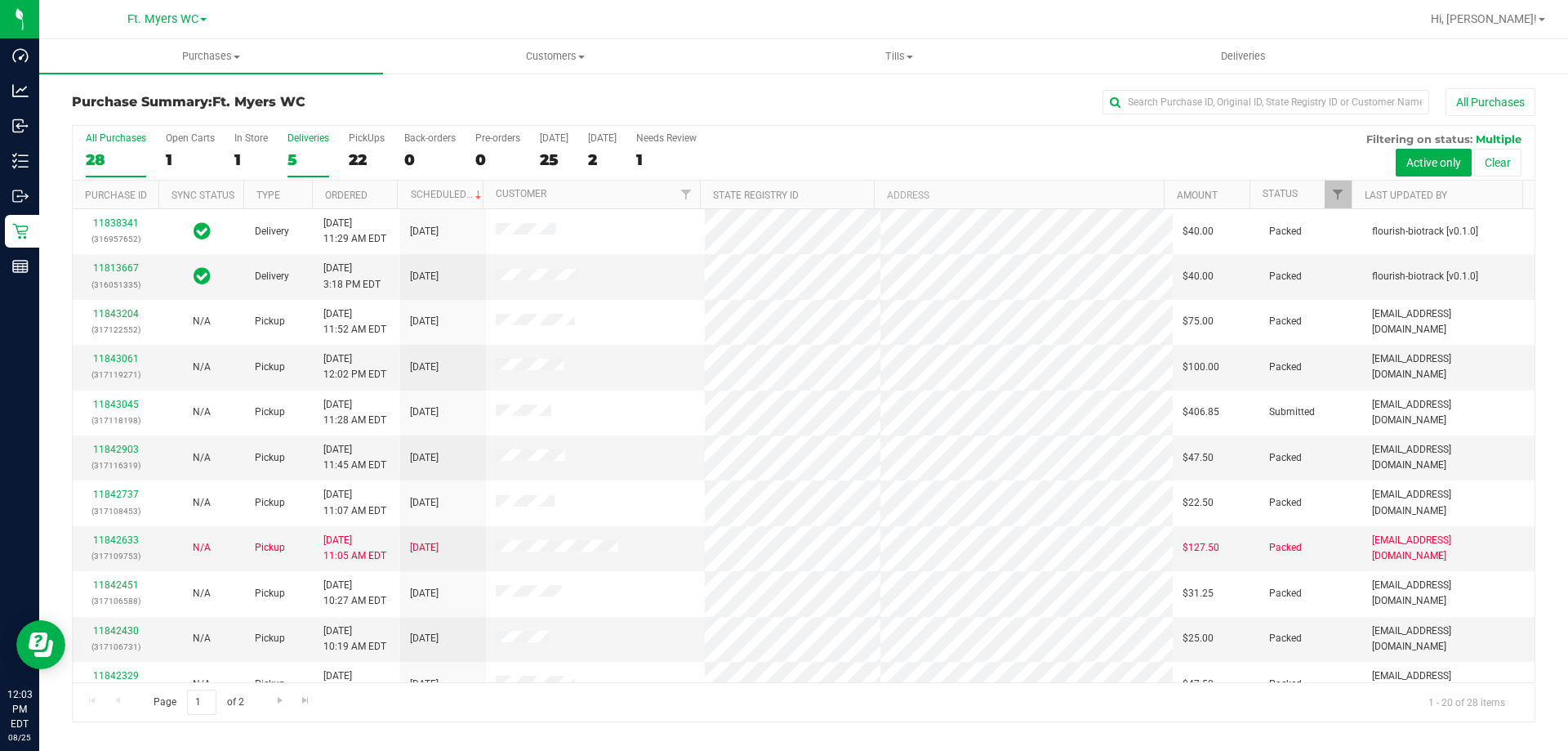
click at [301, 145] on label "Deliveries 5" at bounding box center [308, 155] width 42 height 45
click at [0, 0] on input "Deliveries 5" at bounding box center [0, 0] width 0 height 0
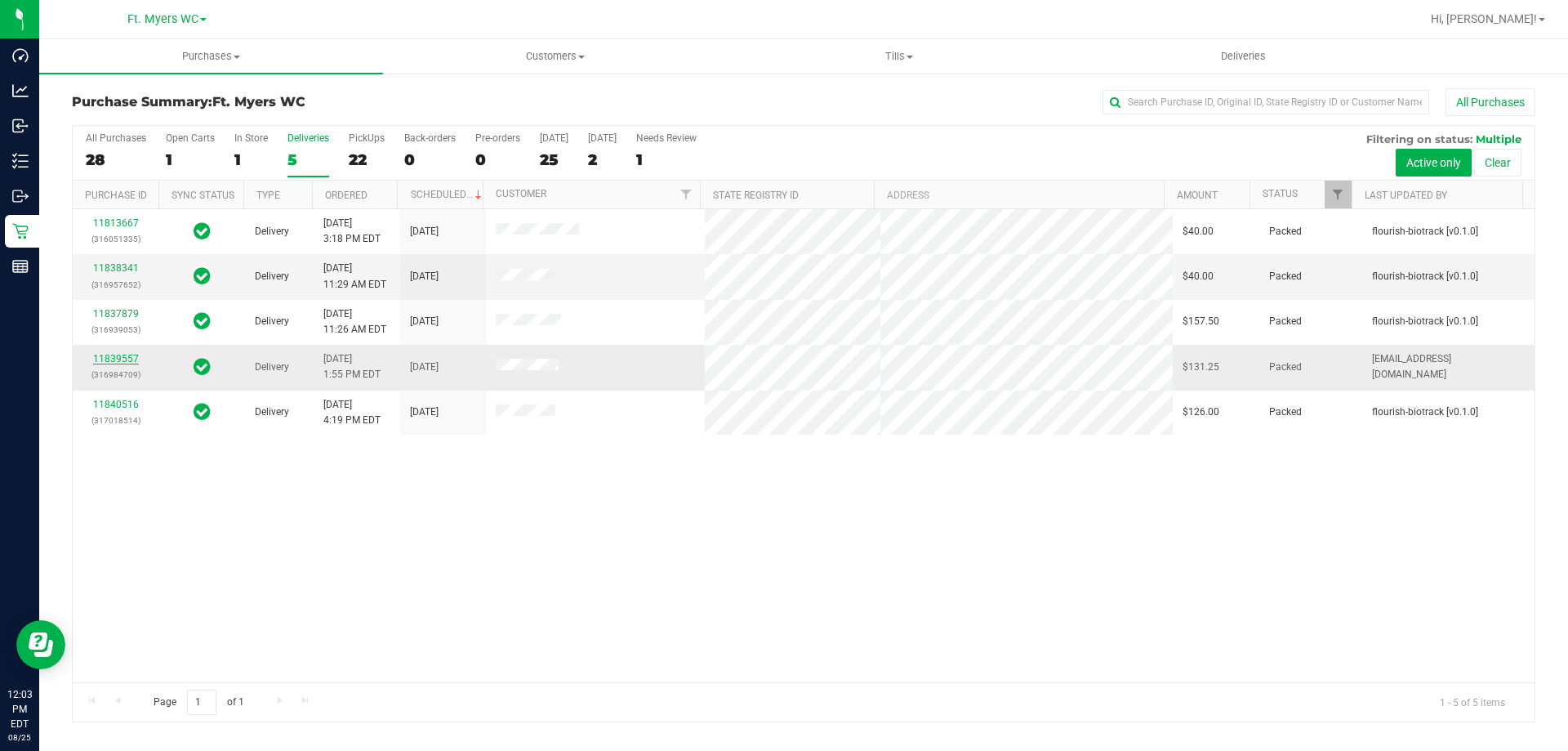
click at [127, 356] on link "11839557" at bounding box center [116, 359] width 46 height 11
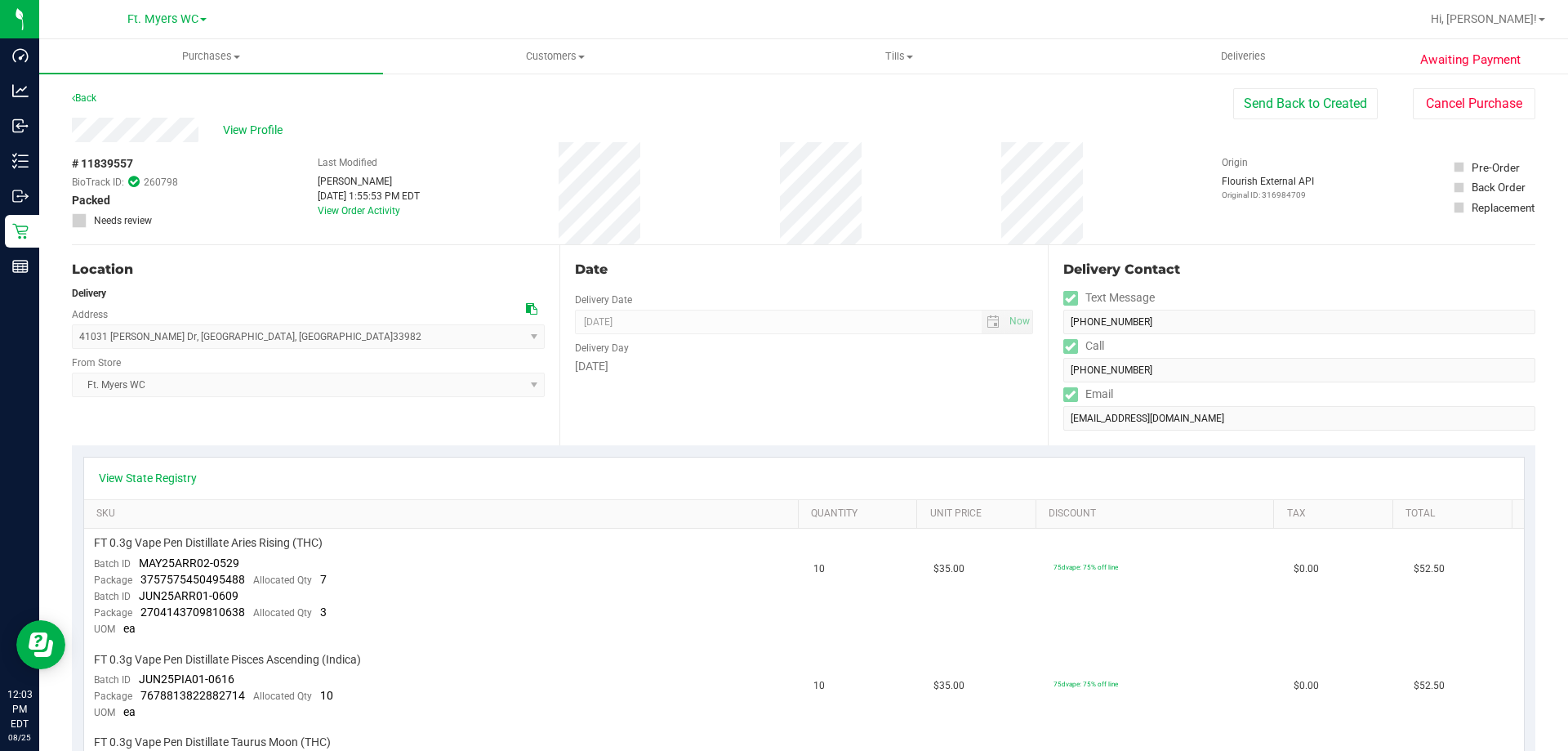
scroll to position [490, 0]
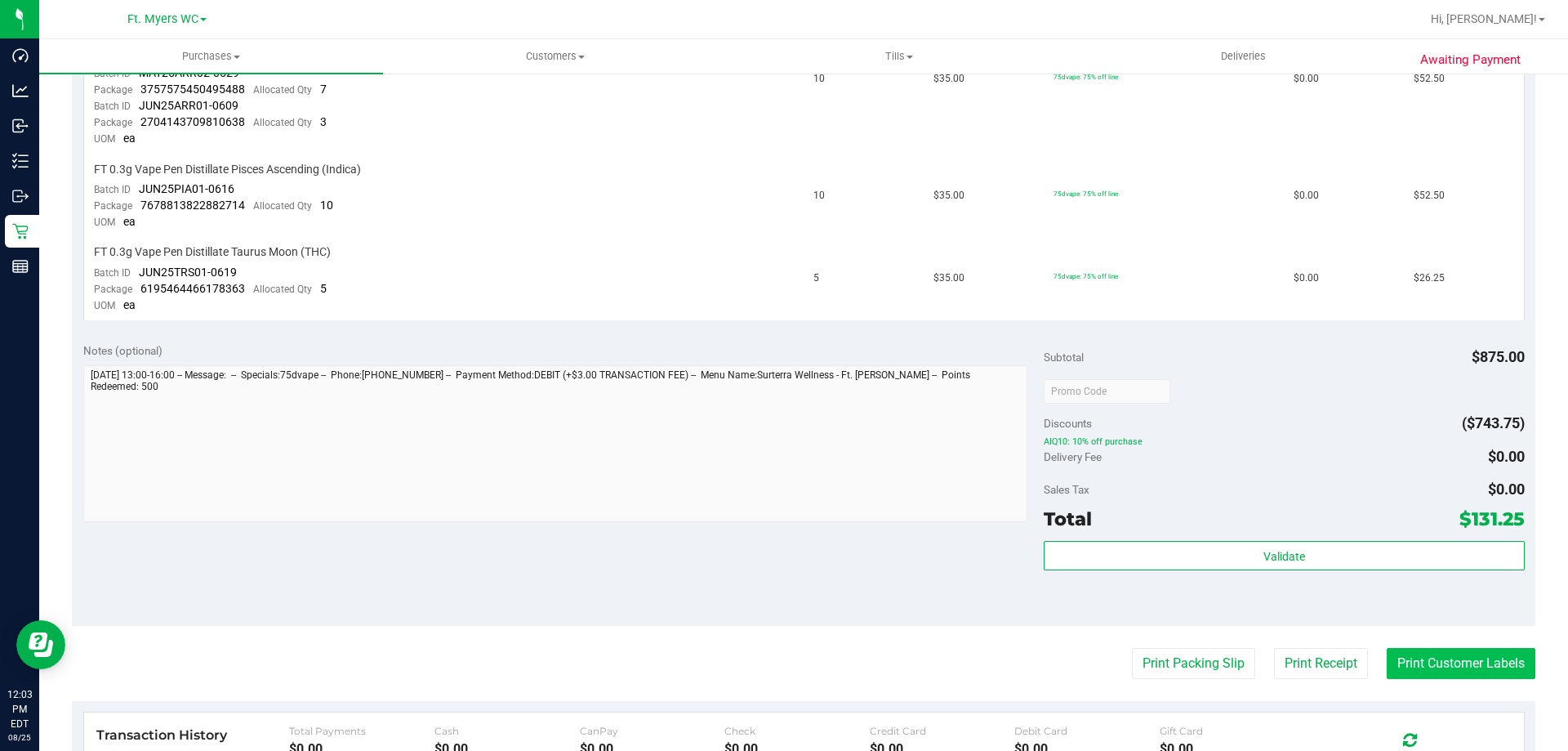
click at [1440, 661] on button "Print Customer Labels" at bounding box center [1462, 664] width 149 height 31
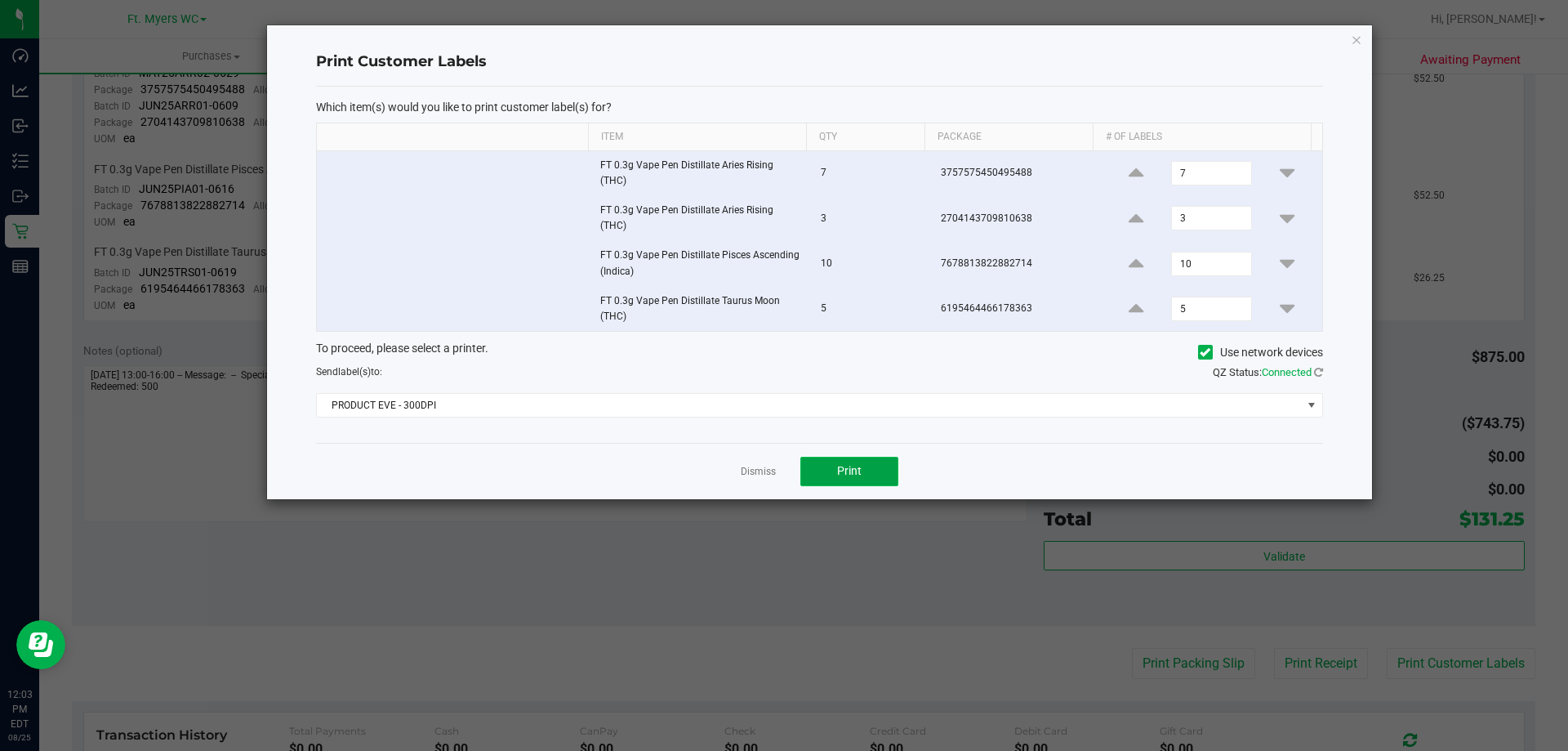
click at [849, 469] on span "Print" at bounding box center [849, 470] width 24 height 13
click at [1355, 38] on icon "button" at bounding box center [1356, 39] width 11 height 20
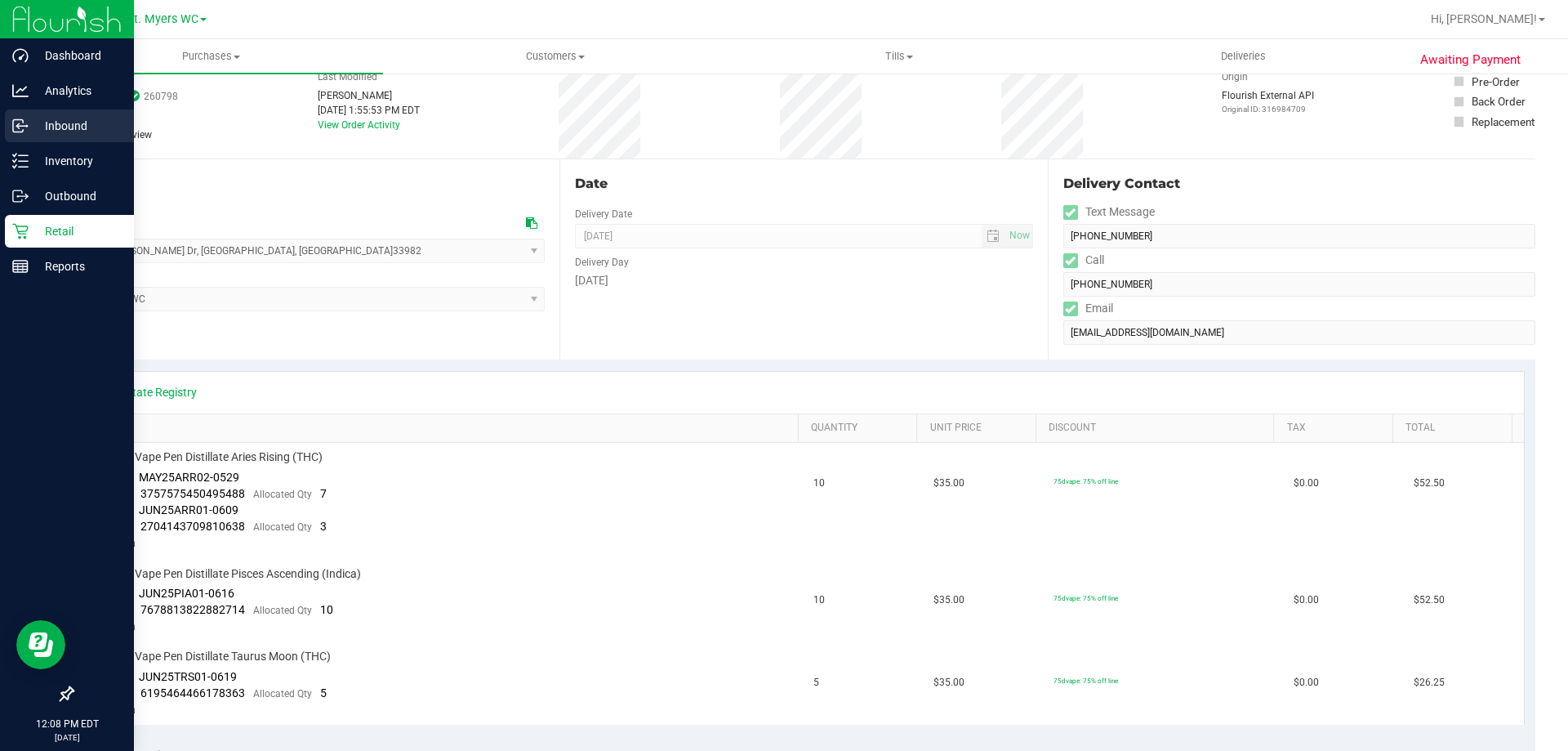
scroll to position [0, 0]
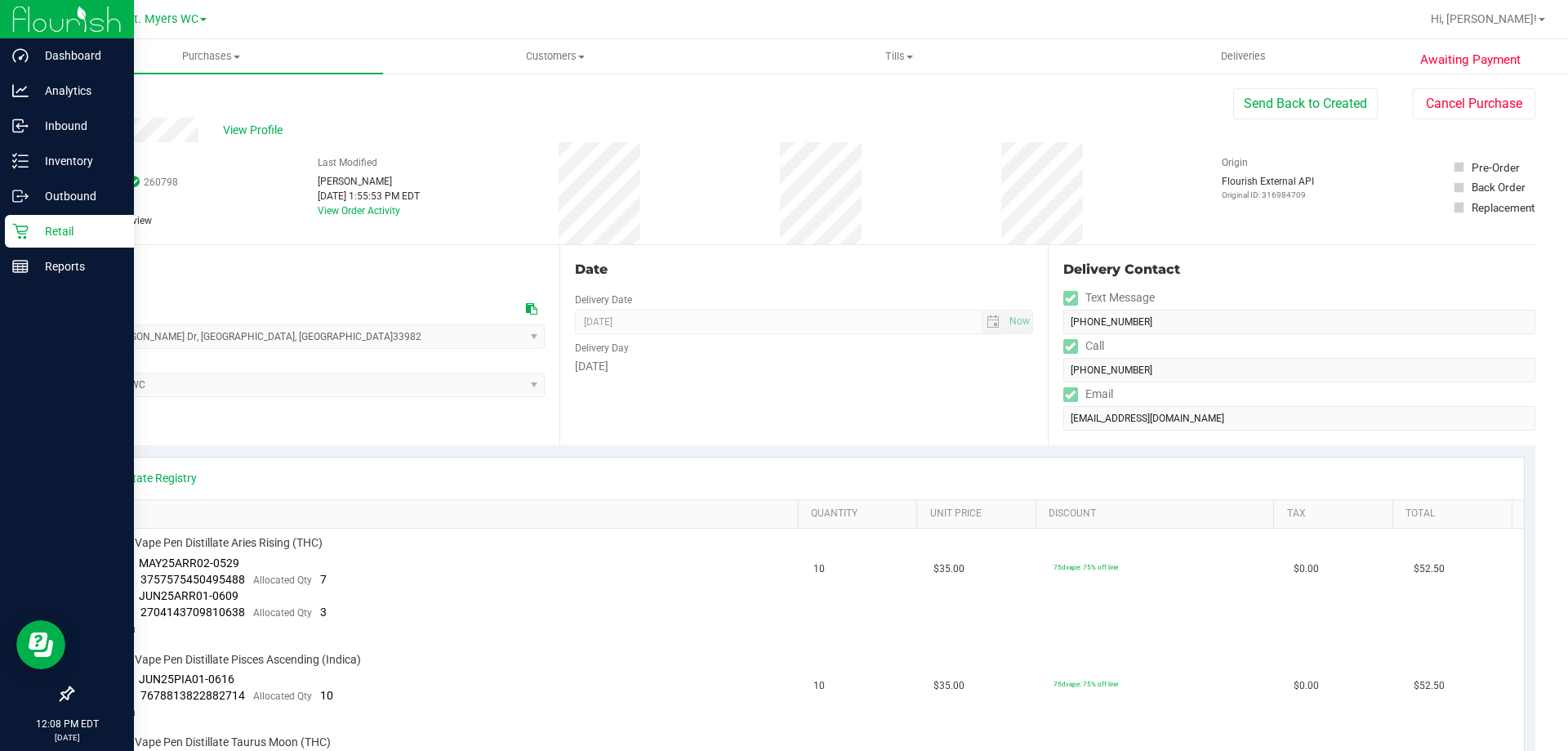
click at [81, 236] on p "Retail" at bounding box center [77, 231] width 98 height 20
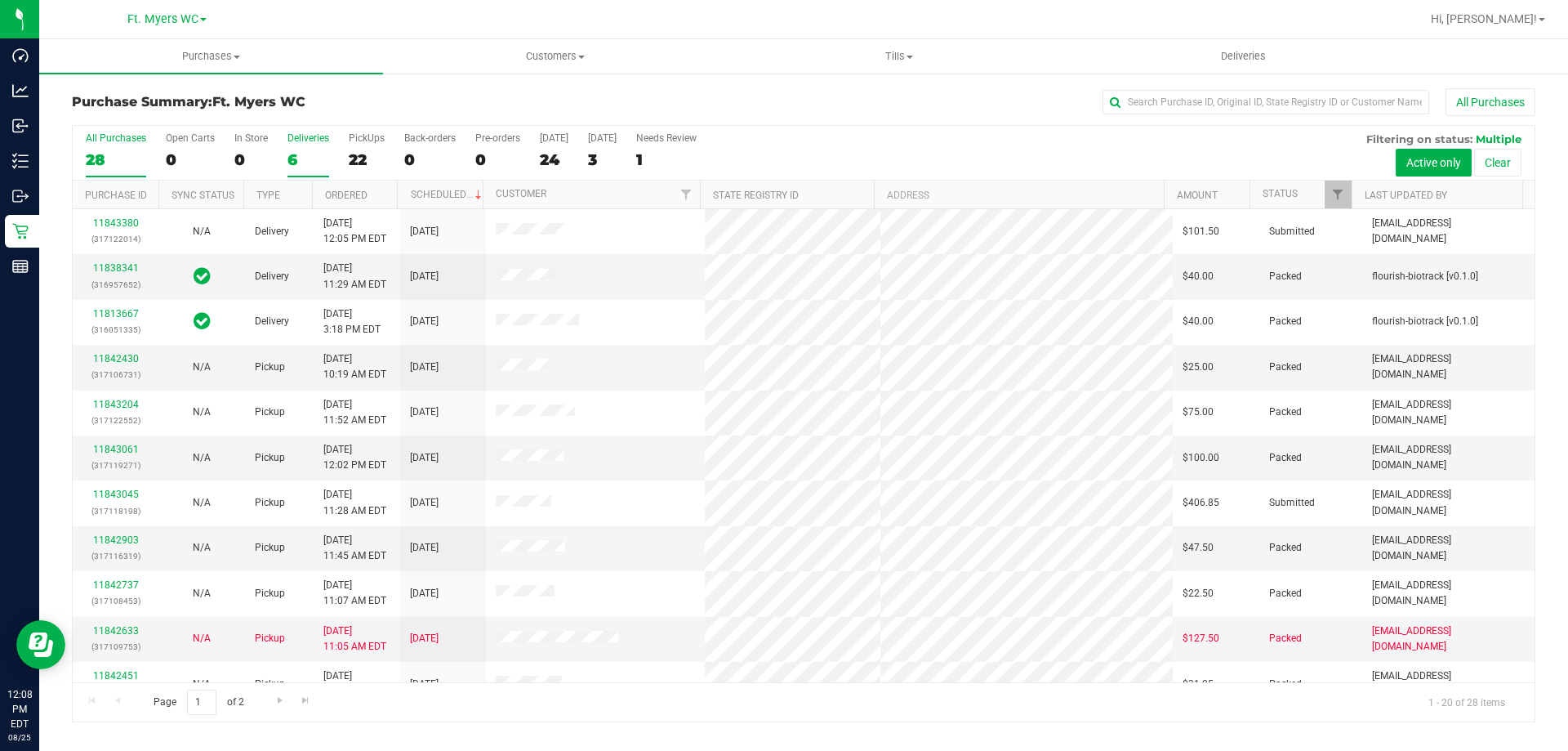
click at [302, 159] on div "6" at bounding box center [308, 160] width 42 height 19
click at [0, 0] on input "Deliveries 6" at bounding box center [0, 0] width 0 height 0
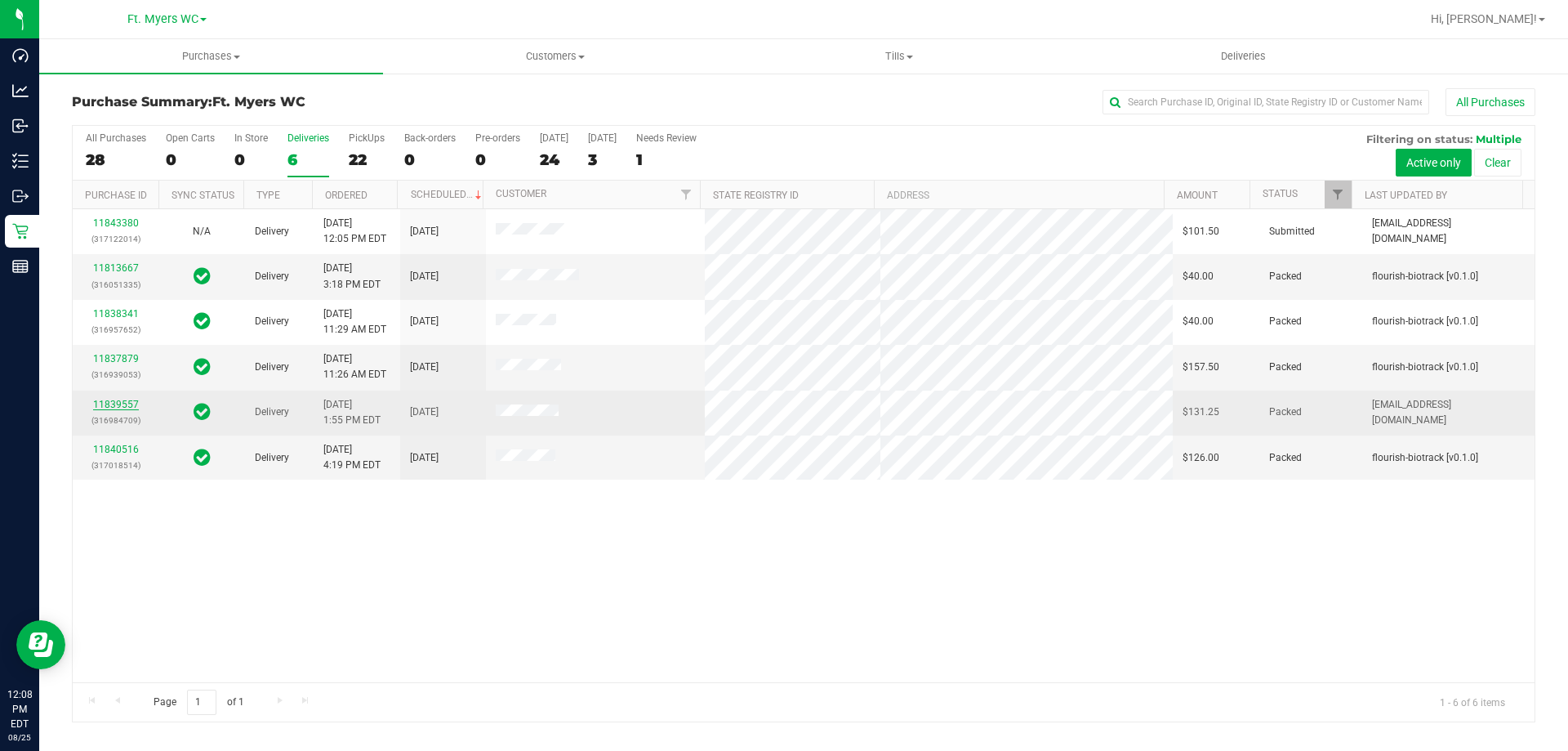
click at [131, 403] on link "11839557" at bounding box center [116, 404] width 46 height 11
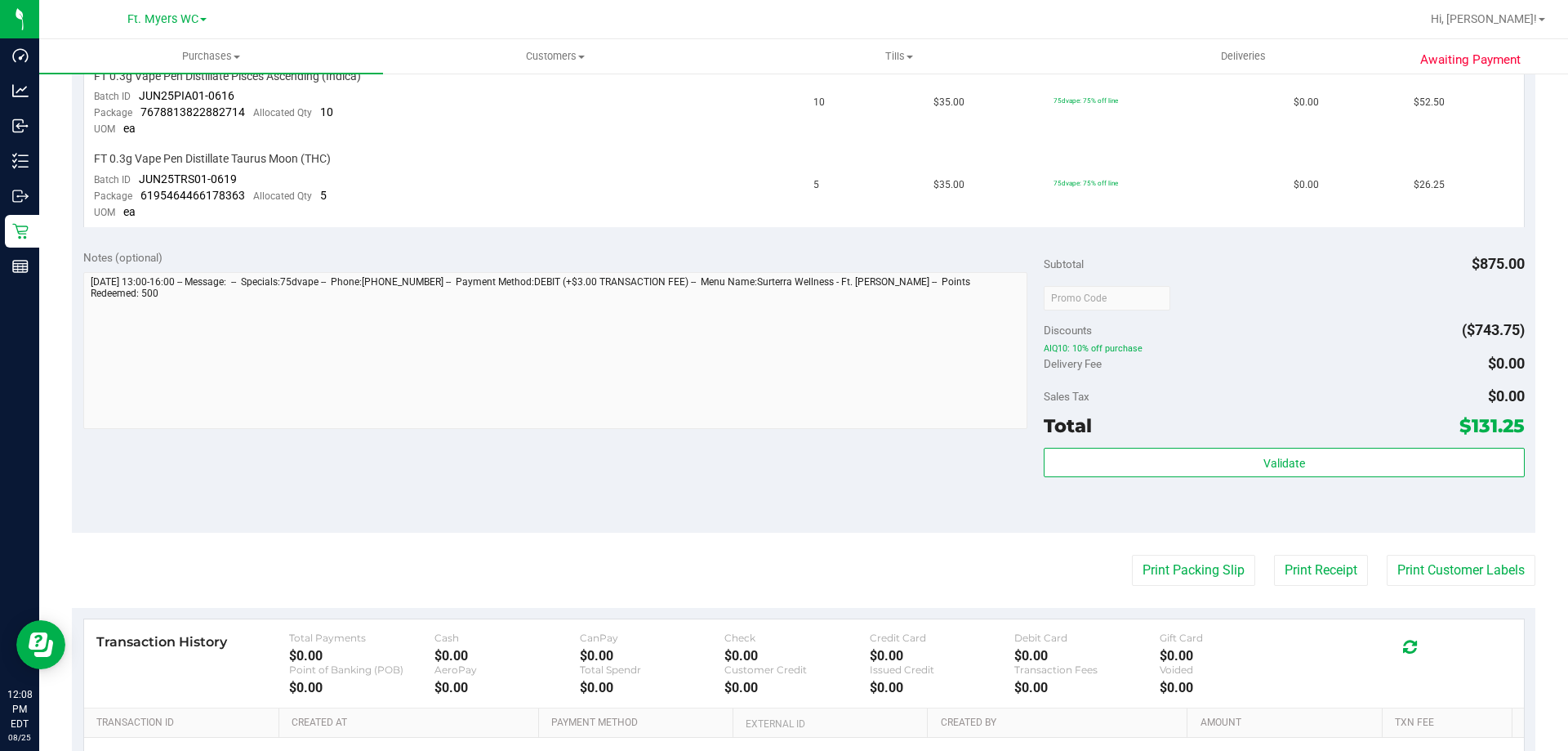
scroll to position [654, 0]
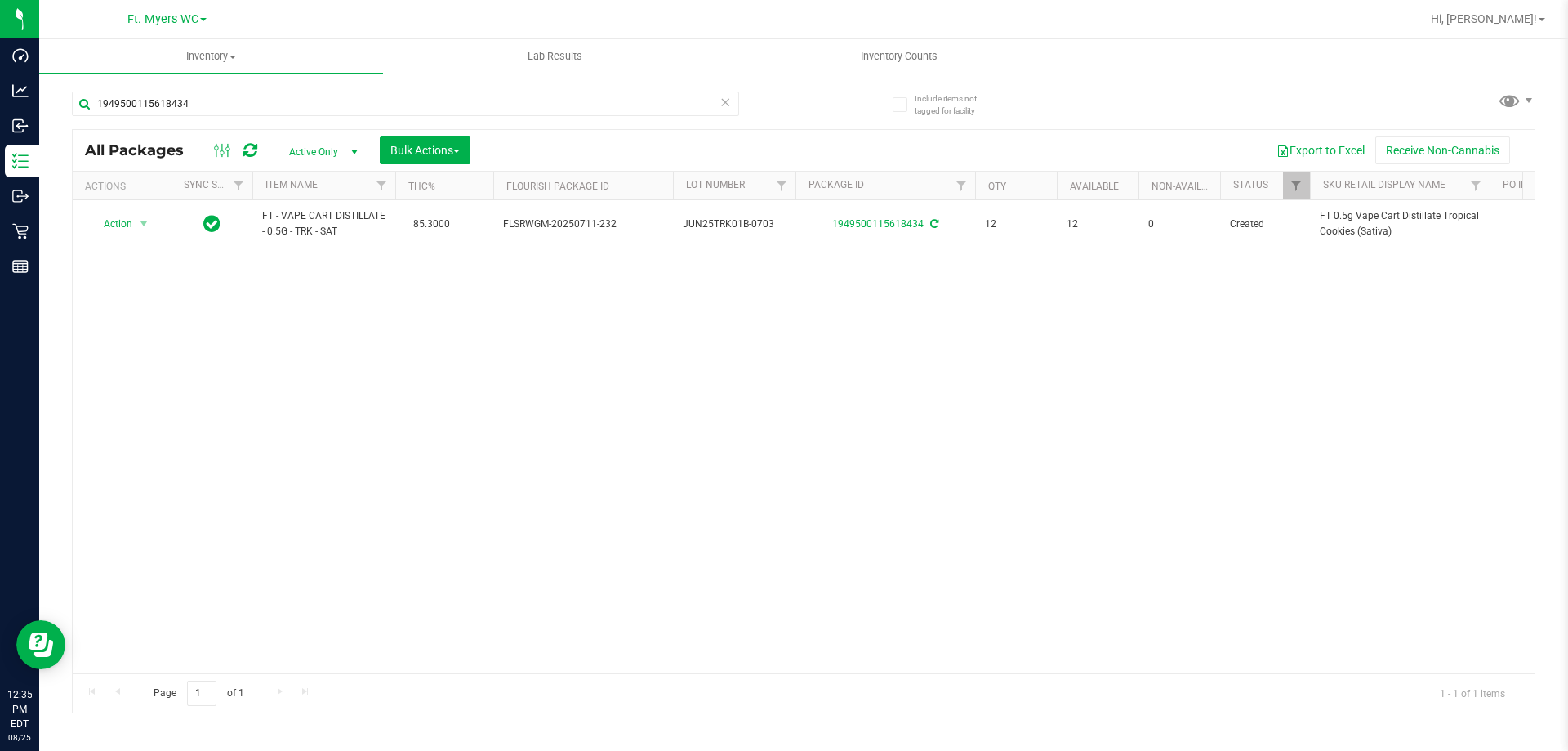
click at [723, 108] on icon at bounding box center [725, 101] width 11 height 20
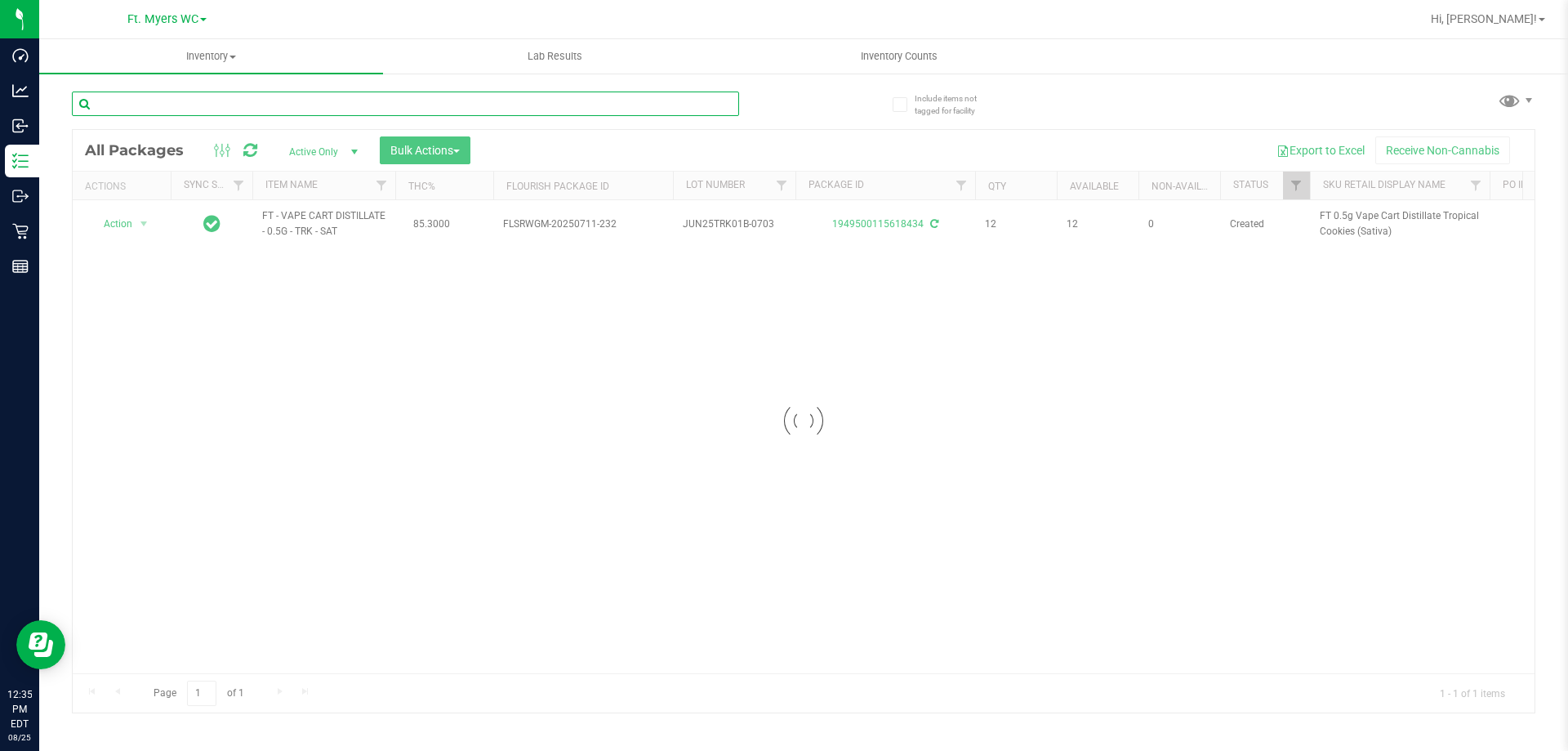
click at [531, 93] on input "text" at bounding box center [405, 104] width 668 height 24
type input "1101349822707753"
click at [138, 226] on div at bounding box center [803, 421] width 1462 height 583
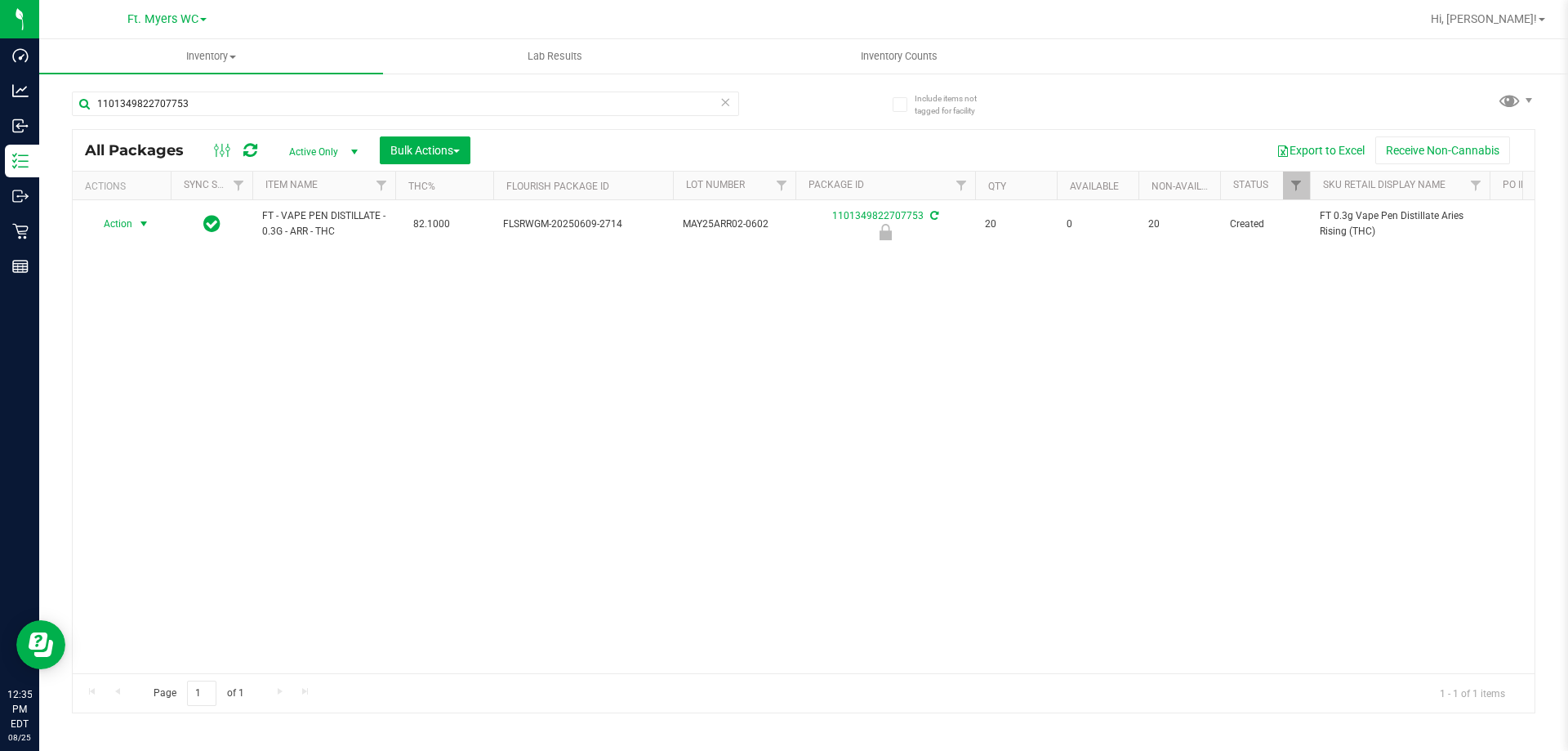
drag, startPoint x: 135, startPoint y: 226, endPoint x: 128, endPoint y: 257, distance: 31.8
click at [132, 225] on span "Action" at bounding box center [121, 223] width 65 height 23
click at [159, 406] on li "Unlock package" at bounding box center [142, 418] width 105 height 24
click at [725, 100] on icon at bounding box center [725, 101] width 11 height 20
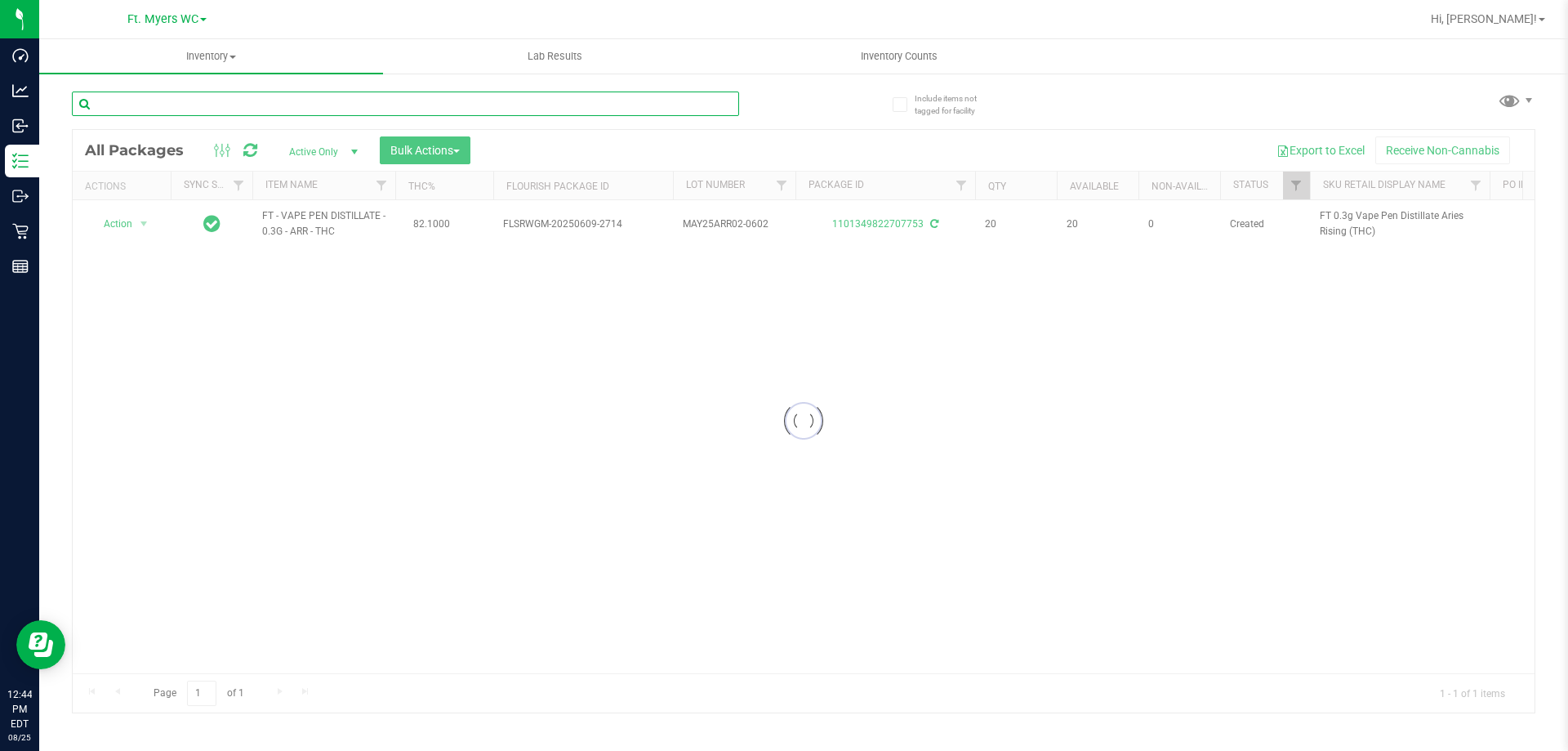
click at [410, 100] on input "text" at bounding box center [405, 104] width 668 height 24
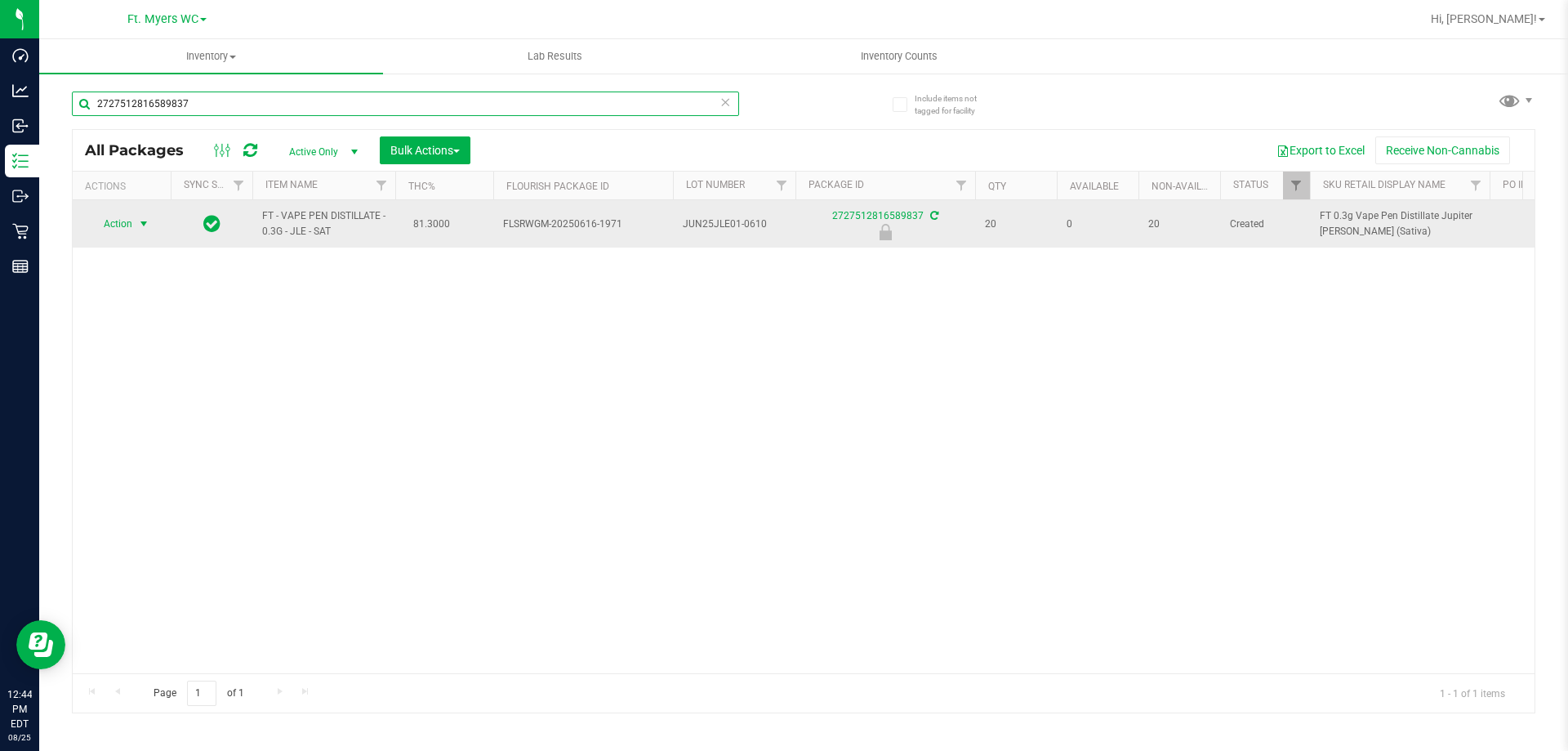
type input "2727512816589837"
click at [139, 220] on span "select" at bounding box center [143, 223] width 13 height 13
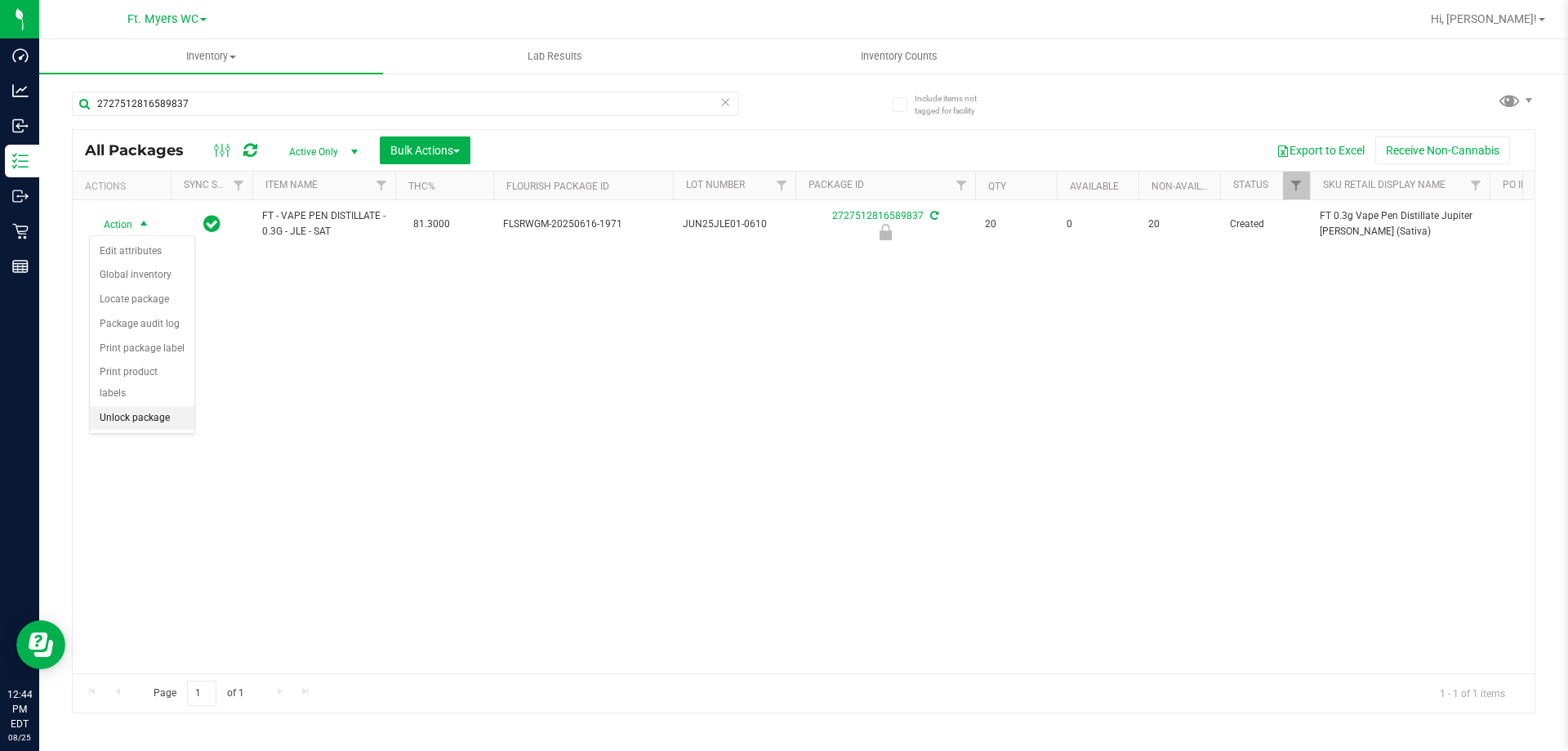
click at [112, 406] on li "Unlock package" at bounding box center [142, 418] width 105 height 24
